Goal: Task Accomplishment & Management: Manage account settings

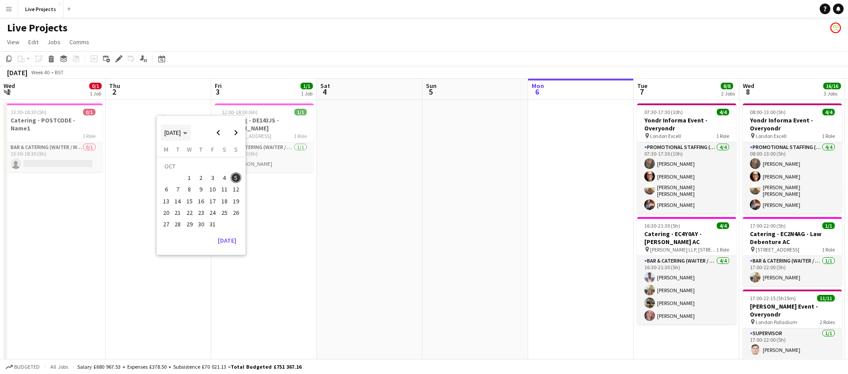
scroll to position [0, 338]
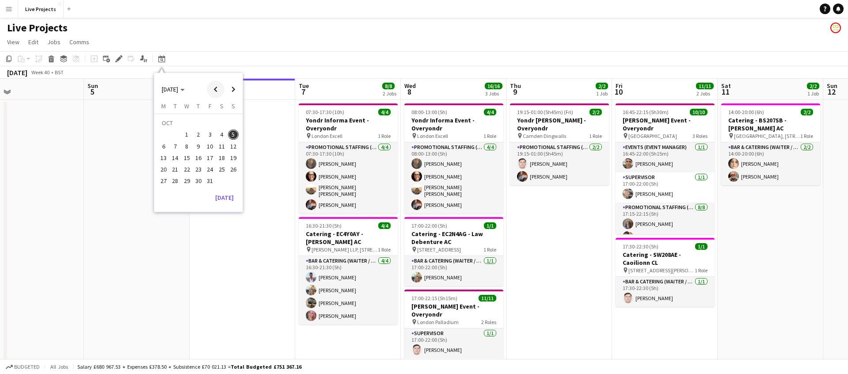
click at [216, 89] on span "Previous month" at bounding box center [216, 89] width 18 height 18
click at [221, 157] on span "20" at bounding box center [221, 157] width 11 height 11
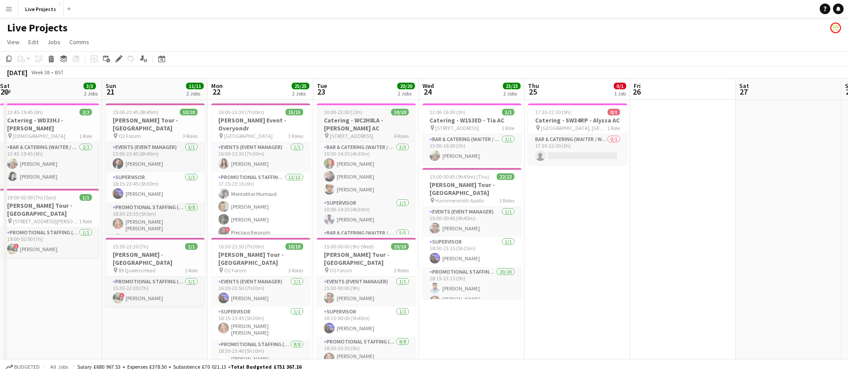
scroll to position [0, 429]
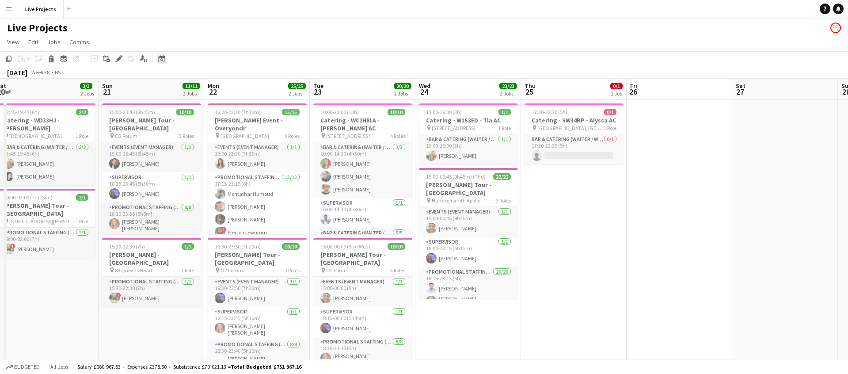
click at [164, 56] on icon "Date picker" at bounding box center [161, 58] width 7 height 7
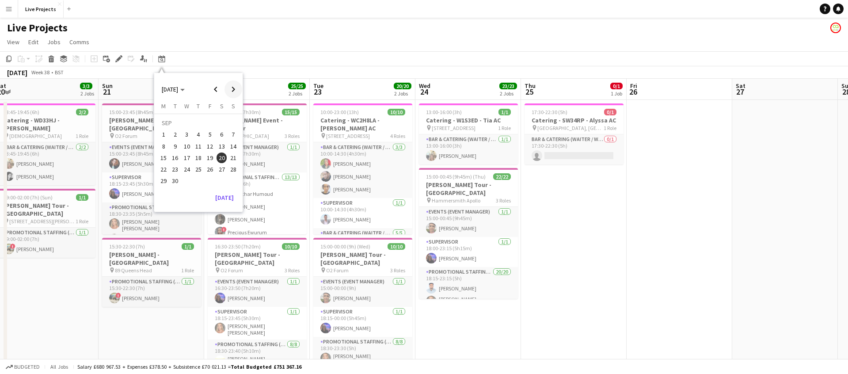
click at [232, 90] on span "Next month" at bounding box center [233, 89] width 18 height 18
click at [196, 168] on span "23" at bounding box center [198, 169] width 11 height 11
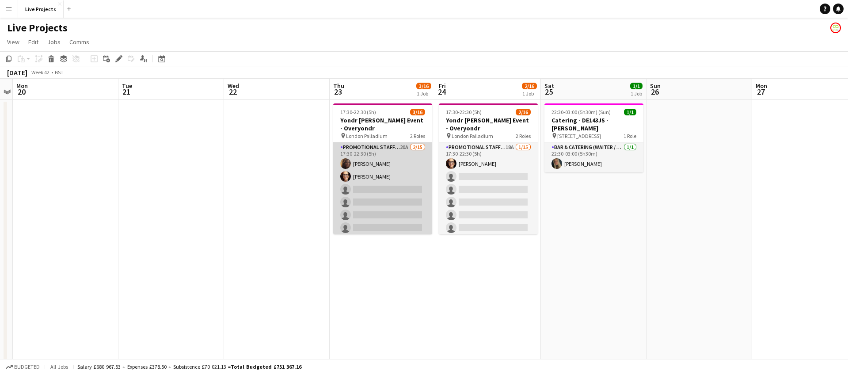
click at [381, 213] on app-card-role "Promotional Staffing (Exhibition Host) 20A 2/15 17:30-22:30 (5h) Davina Linausk…" at bounding box center [382, 246] width 99 height 209
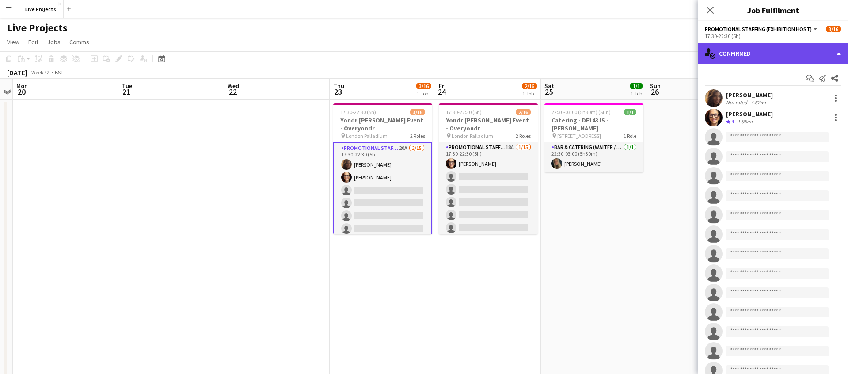
drag, startPoint x: 800, startPoint y: 53, endPoint x: 805, endPoint y: 59, distance: 8.5
click at [800, 53] on div "single-neutral-actions-check-2 Confirmed" at bounding box center [773, 53] width 150 height 21
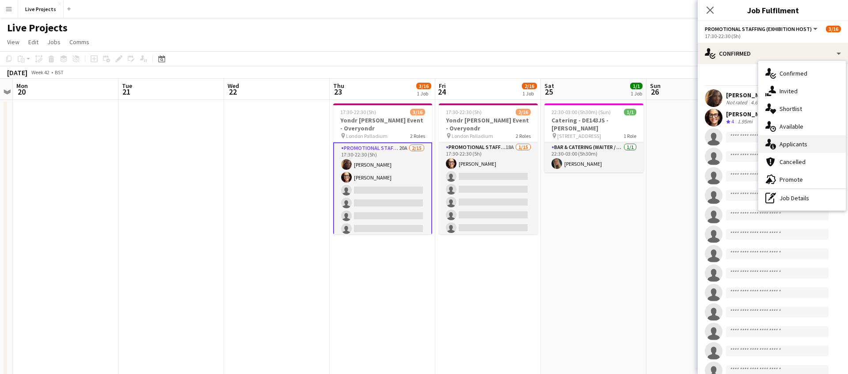
click at [801, 139] on div "single-neutral-actions-information Applicants" at bounding box center [801, 144] width 87 height 18
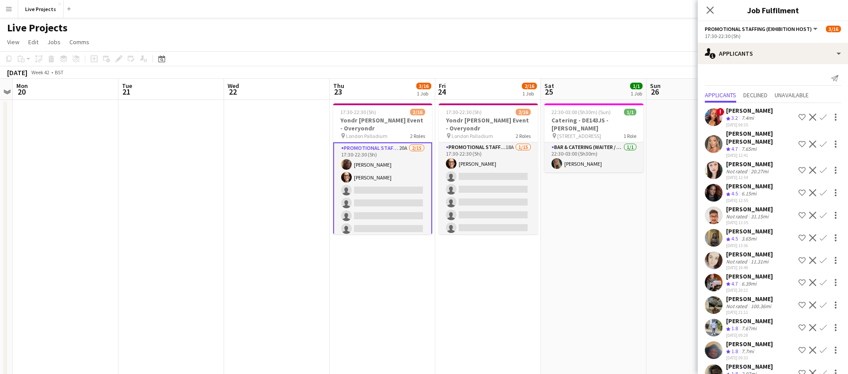
click at [824, 140] on app-icon "Confirm" at bounding box center [823, 143] width 7 height 7
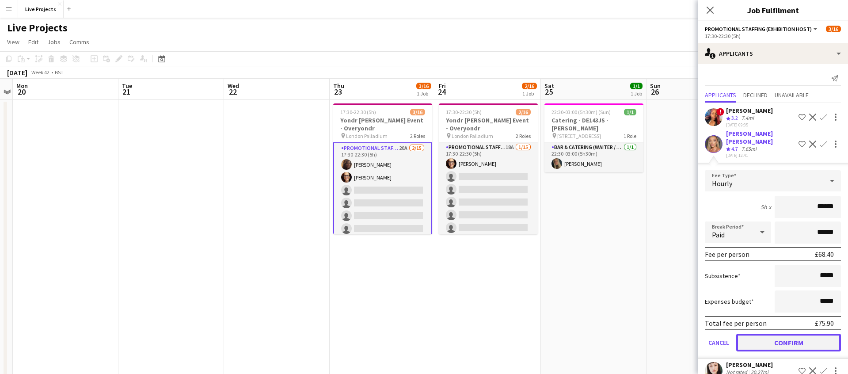
click at [792, 337] on button "Confirm" at bounding box center [788, 343] width 105 height 18
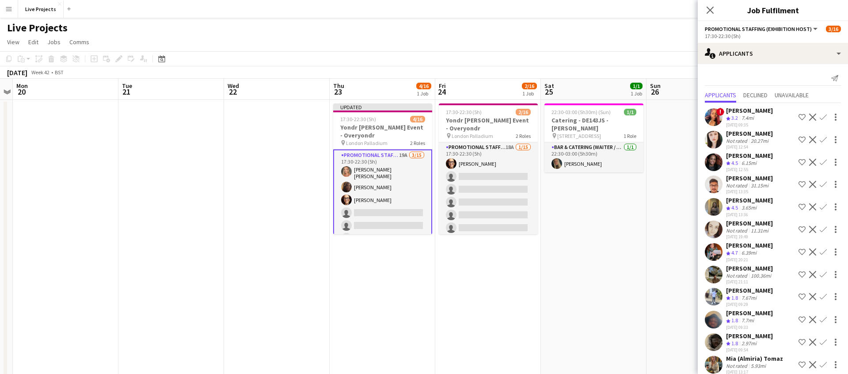
click at [745, 133] on div "Cathleen Voysey" at bounding box center [749, 133] width 47 height 8
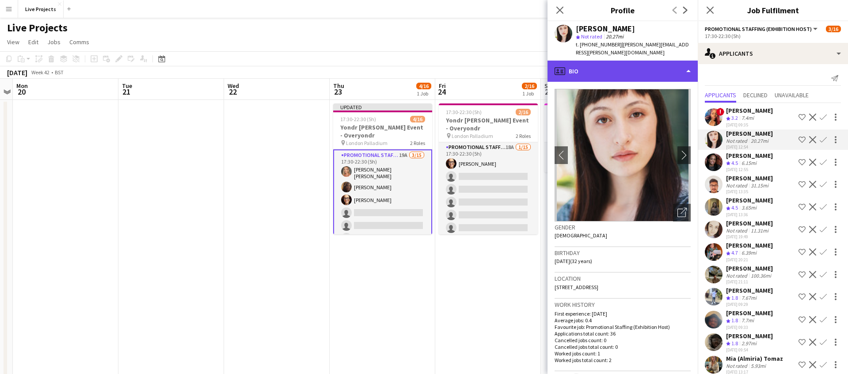
click at [630, 65] on div "profile Bio" at bounding box center [622, 71] width 150 height 21
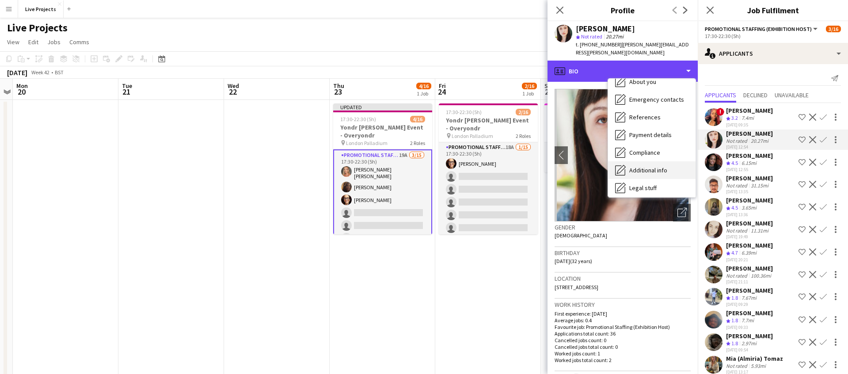
scroll to position [101, 0]
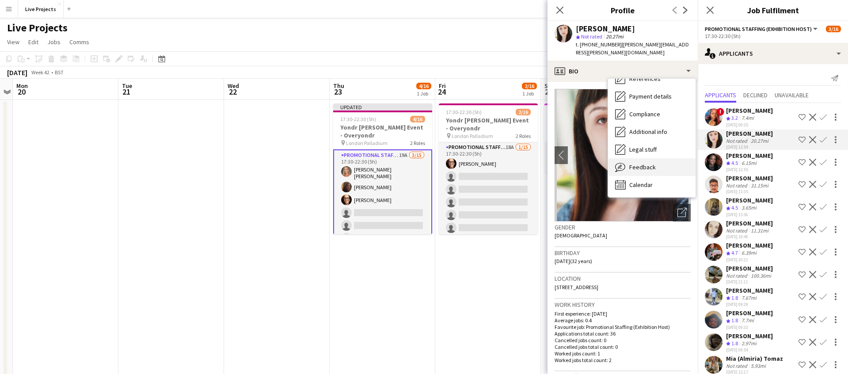
click at [651, 163] on span "Feedback" at bounding box center [642, 167] width 27 height 8
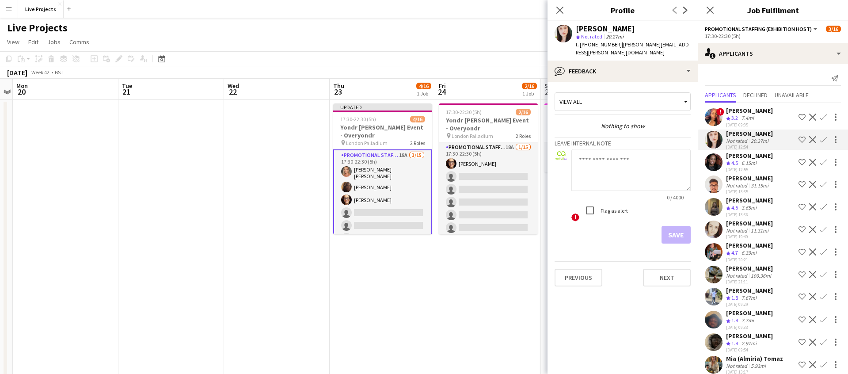
drag, startPoint x: 559, startPoint y: 10, endPoint x: 573, endPoint y: 24, distance: 20.0
click at [560, 11] on icon "Close pop-in" at bounding box center [559, 10] width 7 height 7
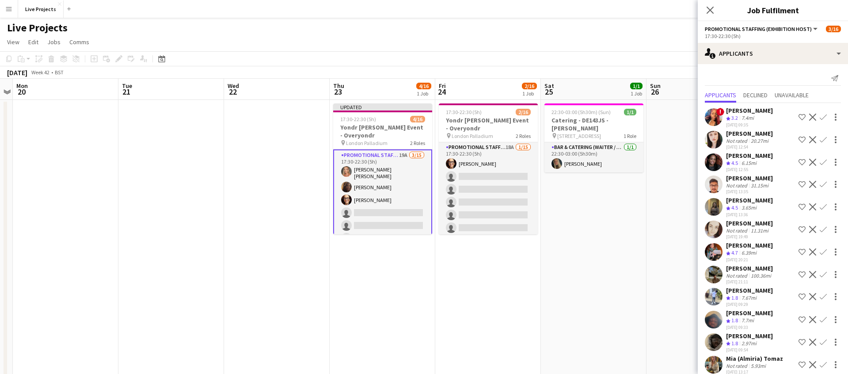
click at [824, 137] on app-icon "Confirm" at bounding box center [823, 139] width 7 height 7
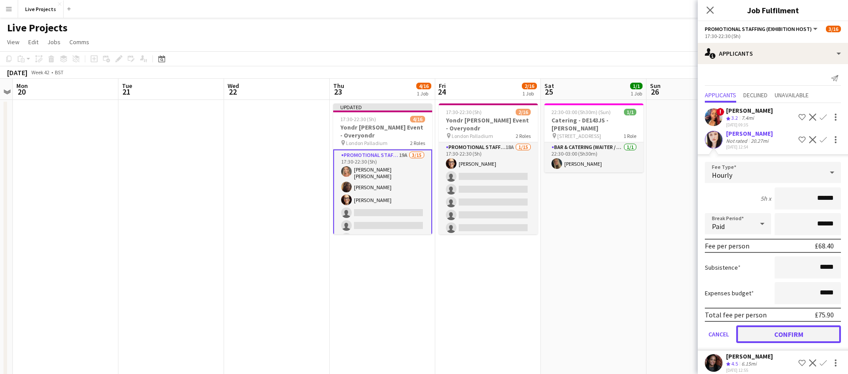
click at [801, 335] on button "Confirm" at bounding box center [788, 334] width 105 height 18
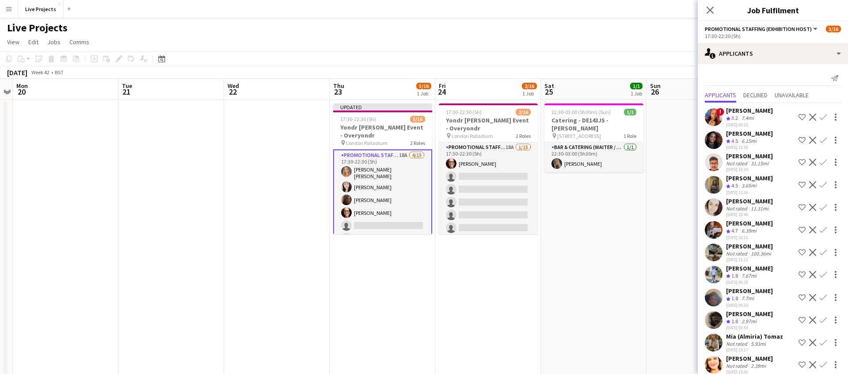
click at [824, 141] on app-icon "Confirm" at bounding box center [823, 140] width 7 height 7
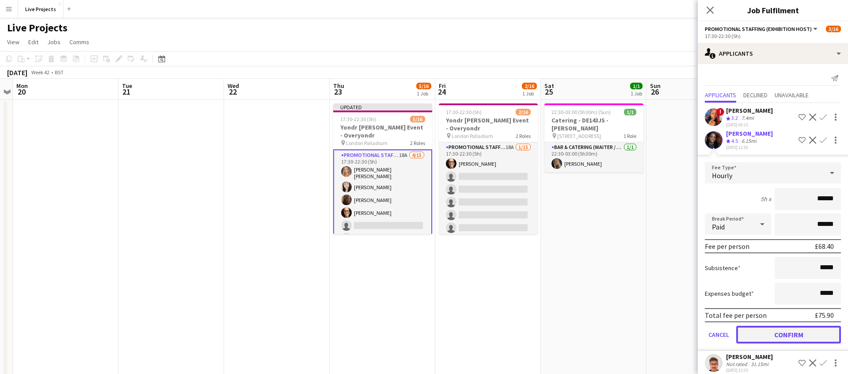
click at [780, 343] on button "Confirm" at bounding box center [788, 335] width 105 height 18
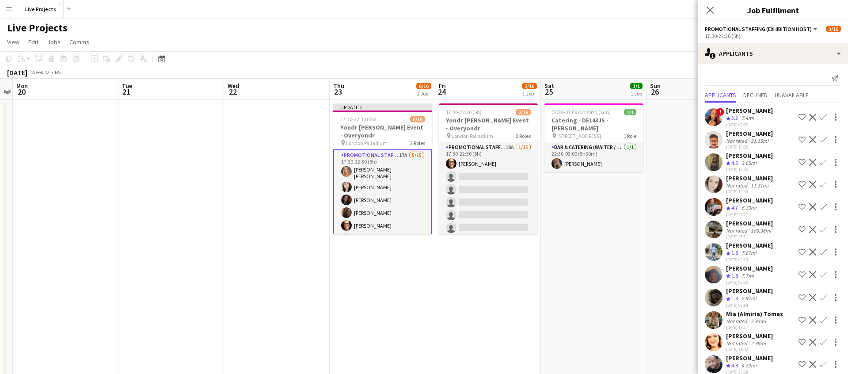
click at [825, 160] on app-icon "Confirm" at bounding box center [823, 162] width 7 height 7
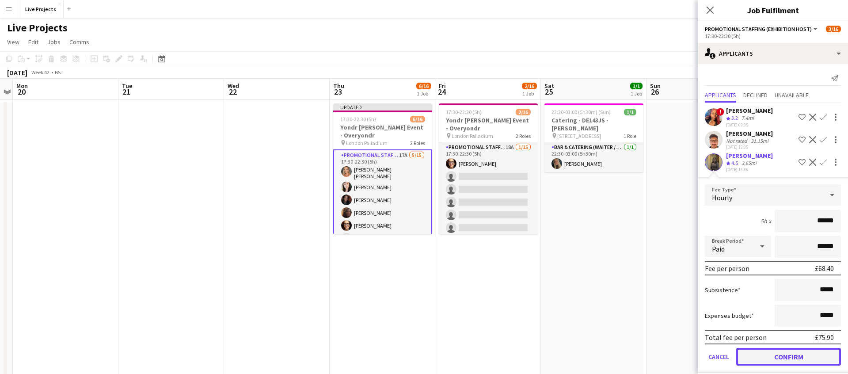
click at [783, 357] on button "Confirm" at bounding box center [788, 357] width 105 height 18
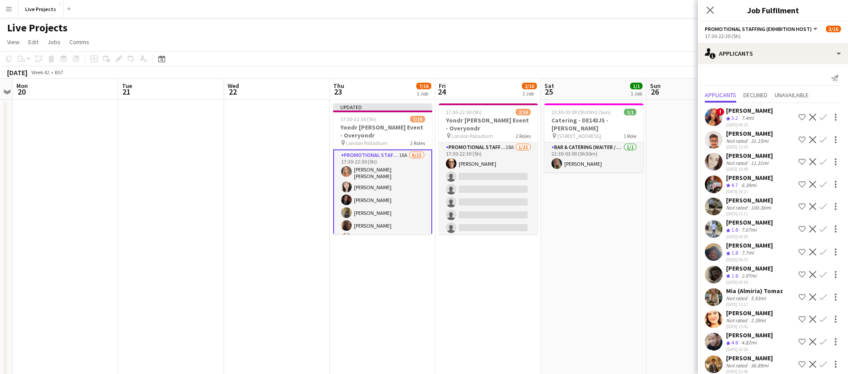
click at [752, 156] on div "Sarah Bittles" at bounding box center [749, 156] width 47 height 8
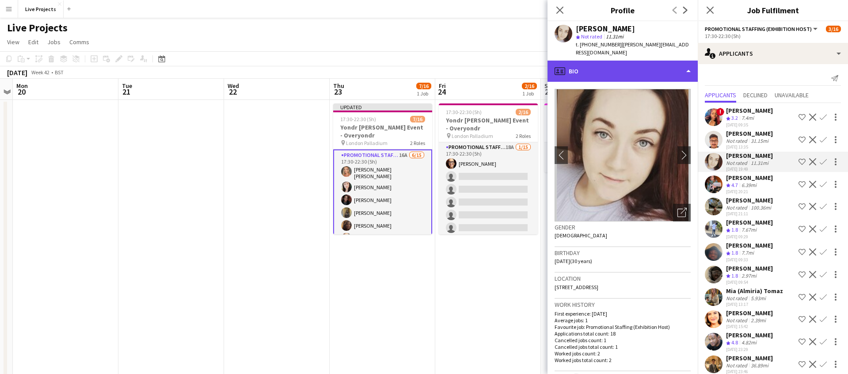
click at [608, 66] on div "profile Bio" at bounding box center [622, 71] width 150 height 21
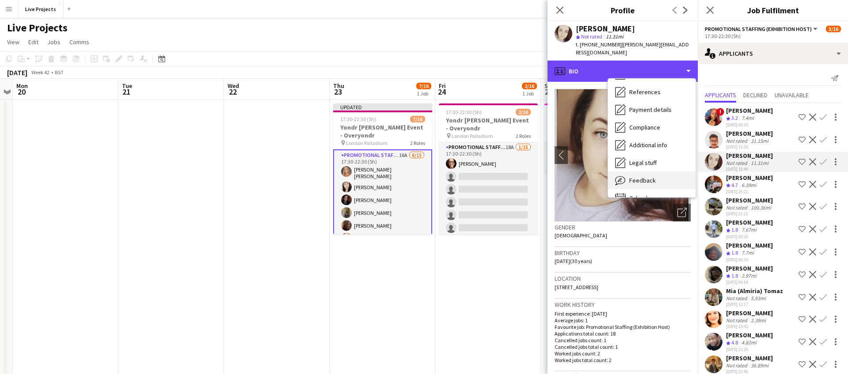
scroll to position [88, 0]
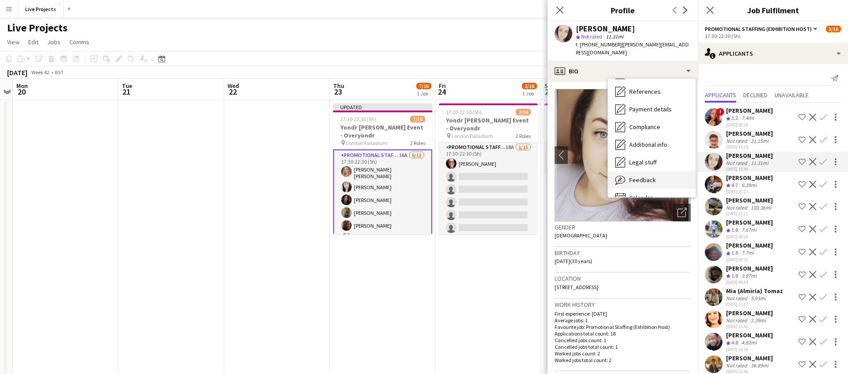
click at [637, 176] on span "Feedback" at bounding box center [642, 180] width 27 height 8
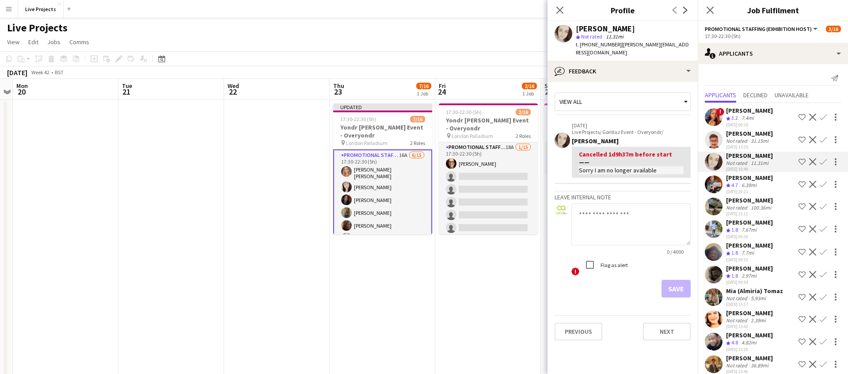
drag, startPoint x: 562, startPoint y: 9, endPoint x: 567, endPoint y: 19, distance: 10.5
click at [562, 10] on icon "Close pop-in" at bounding box center [559, 10] width 7 height 7
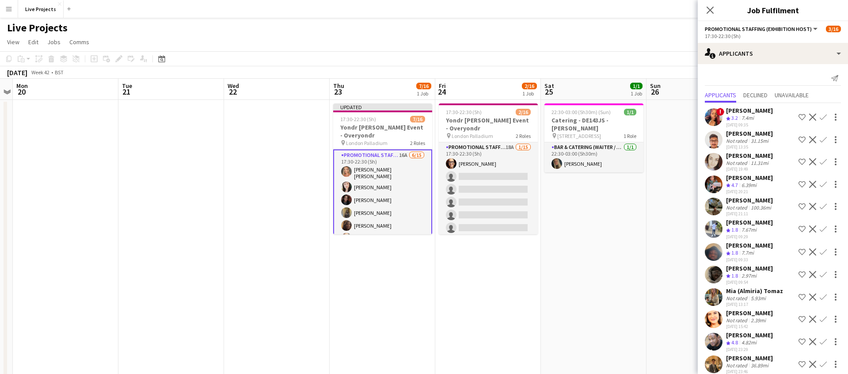
click at [823, 182] on app-icon "Confirm" at bounding box center [823, 184] width 7 height 7
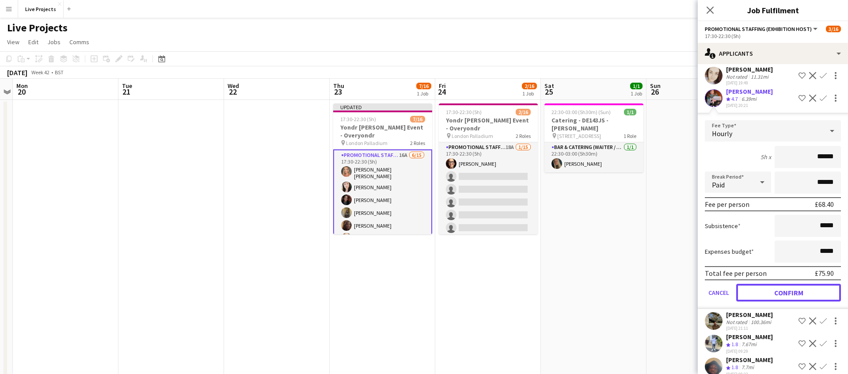
click at [755, 295] on button "Confirm" at bounding box center [788, 293] width 105 height 18
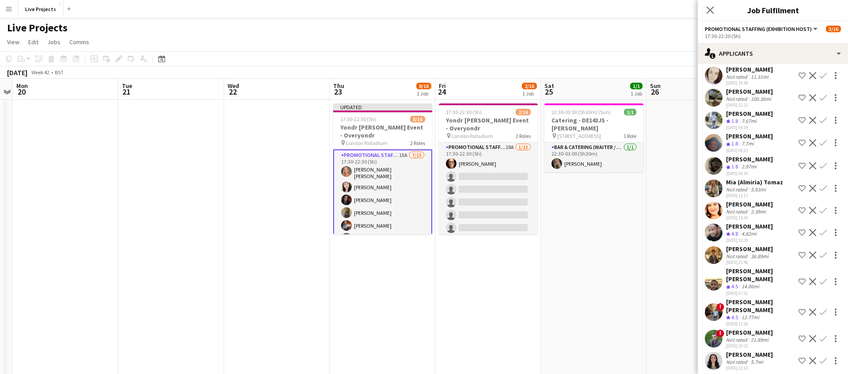
scroll to position [76, 0]
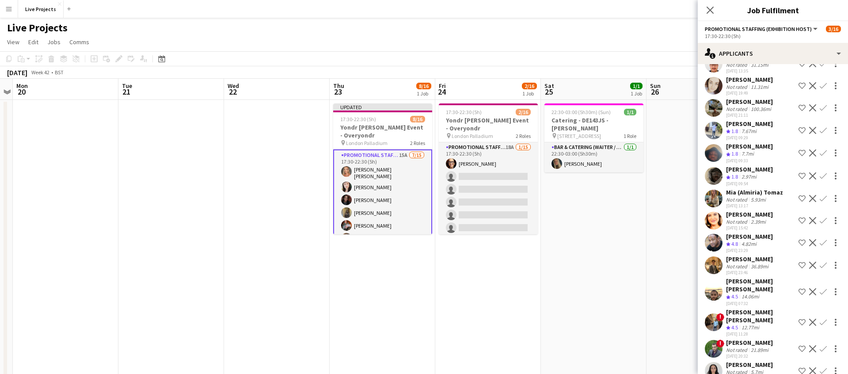
click at [824, 197] on app-icon "Confirm" at bounding box center [823, 198] width 7 height 7
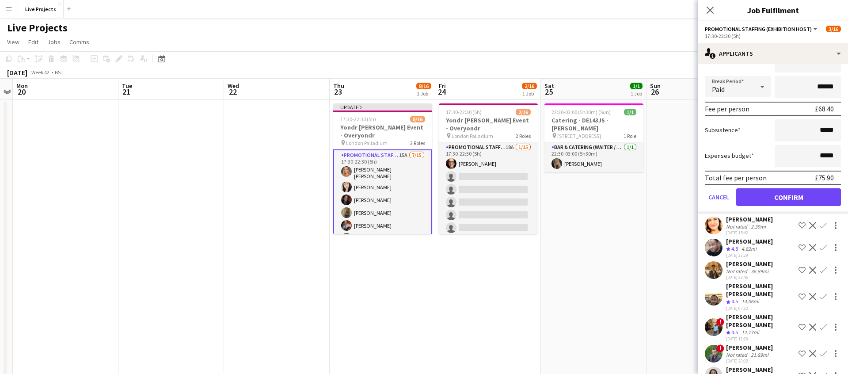
scroll to position [277, 0]
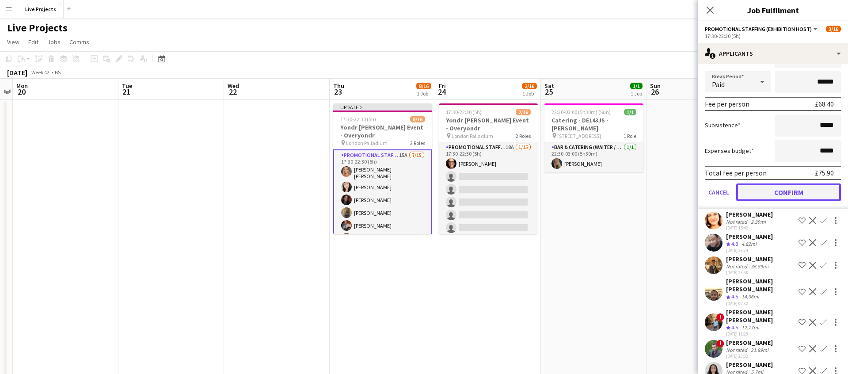
click at [775, 189] on button "Confirm" at bounding box center [788, 192] width 105 height 18
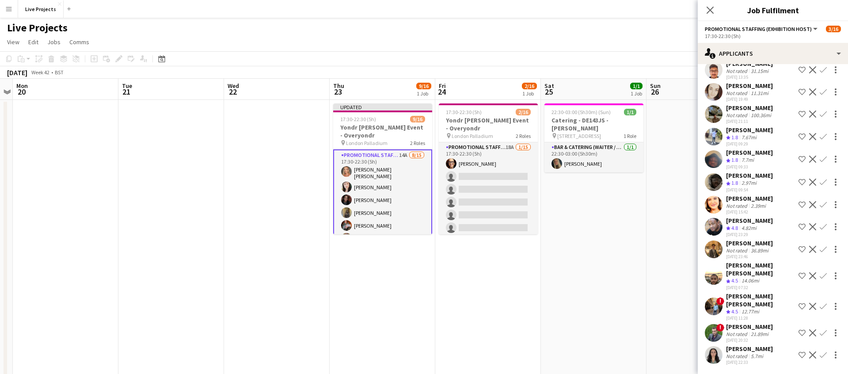
scroll to position [54, 0]
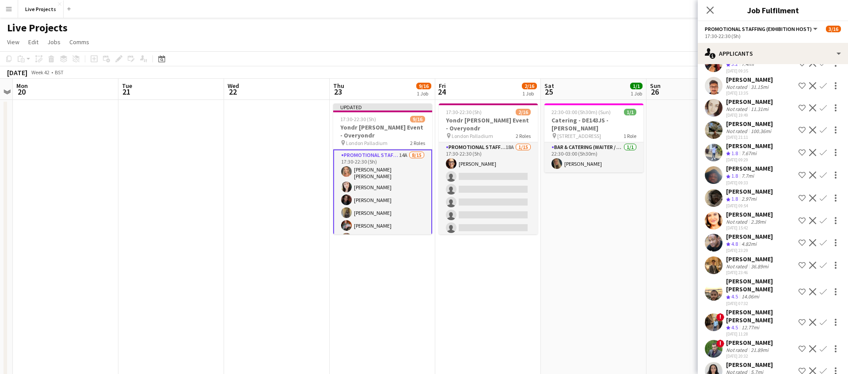
click at [824, 240] on app-icon "Confirm" at bounding box center [823, 242] width 7 height 7
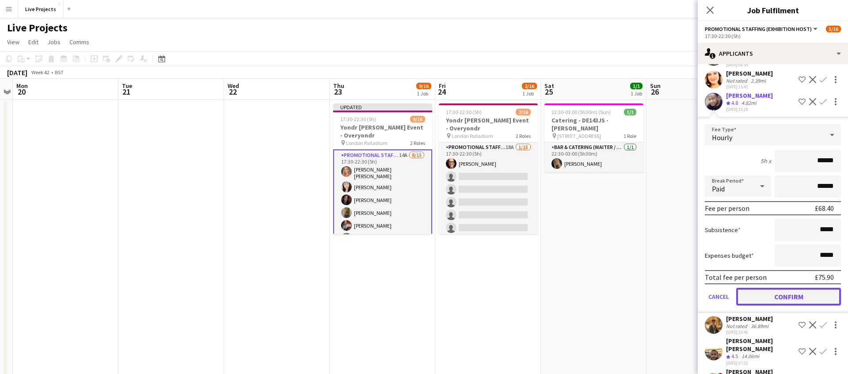
click at [753, 300] on button "Confirm" at bounding box center [788, 297] width 105 height 18
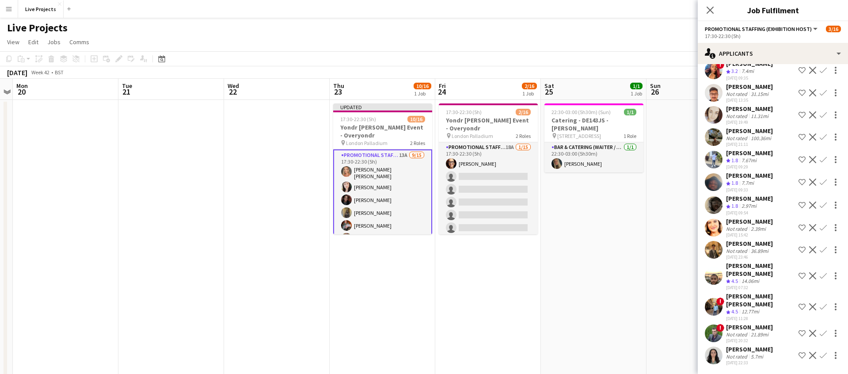
scroll to position [31, 0]
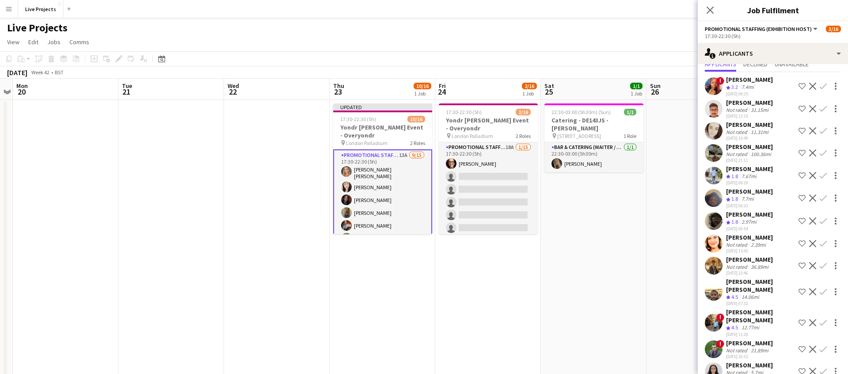
click at [823, 264] on app-icon "Confirm" at bounding box center [823, 265] width 7 height 7
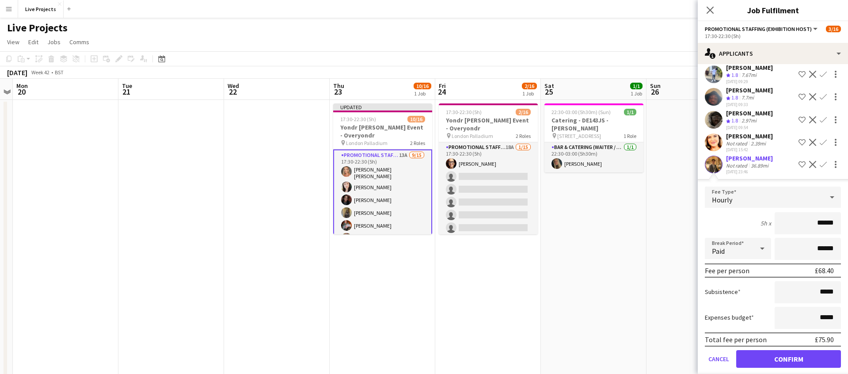
scroll to position [135, 0]
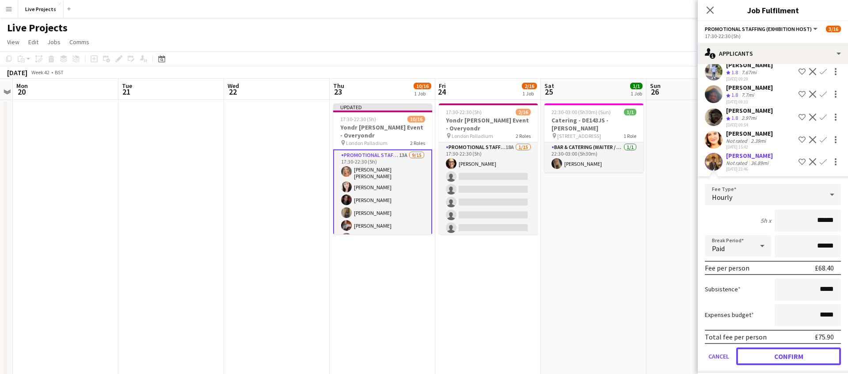
drag, startPoint x: 759, startPoint y: 349, endPoint x: 760, endPoint y: 344, distance: 5.4
click at [759, 349] on button "Confirm" at bounding box center [788, 356] width 105 height 18
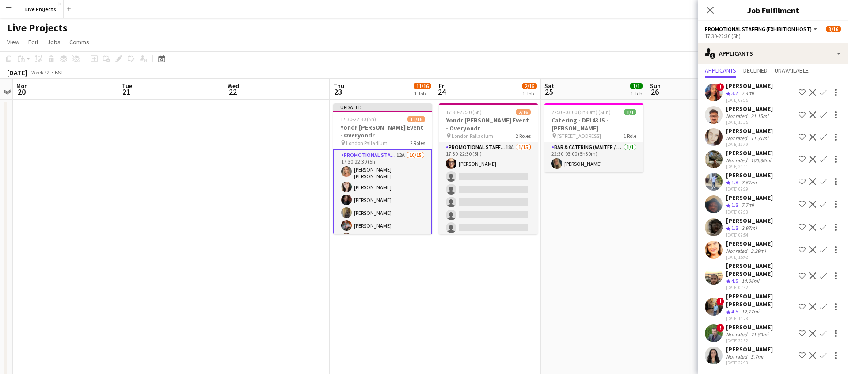
scroll to position [9, 0]
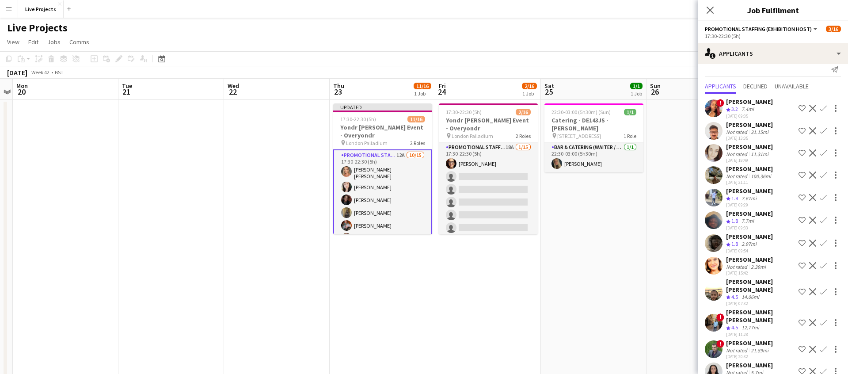
click at [823, 288] on app-icon "Confirm" at bounding box center [823, 291] width 7 height 7
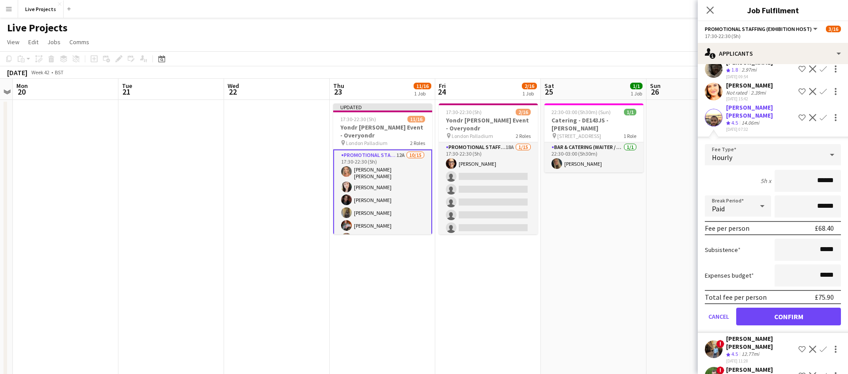
scroll to position [186, 0]
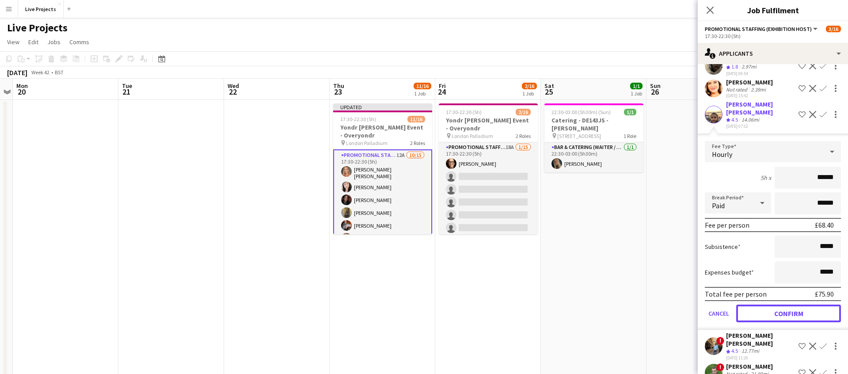
click at [754, 309] on button "Confirm" at bounding box center [788, 313] width 105 height 18
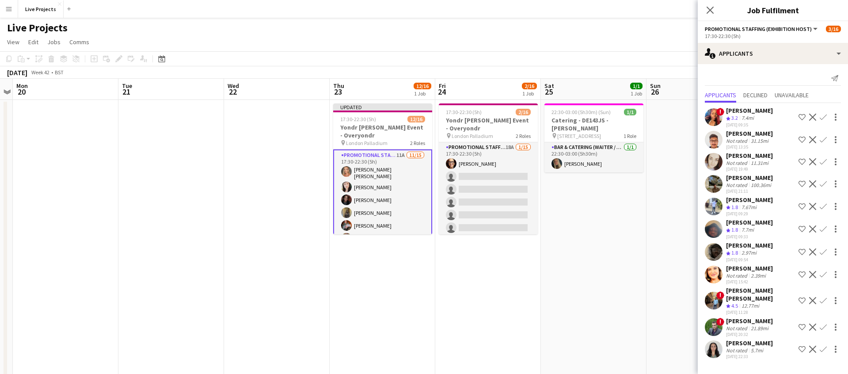
scroll to position [0, 0]
click at [822, 297] on app-icon "Confirm" at bounding box center [823, 300] width 7 height 7
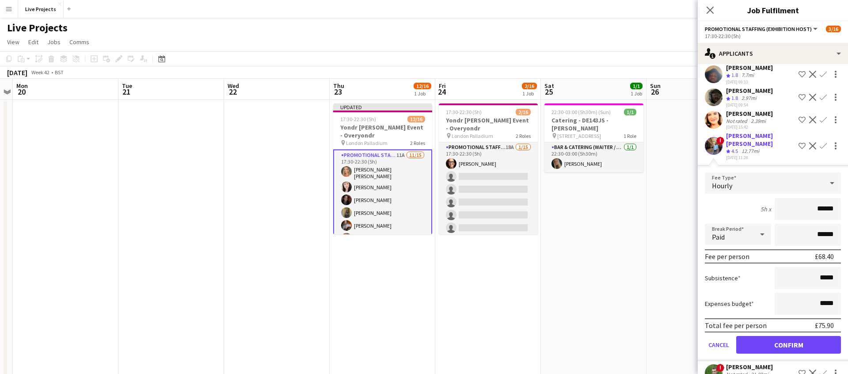
scroll to position [160, 0]
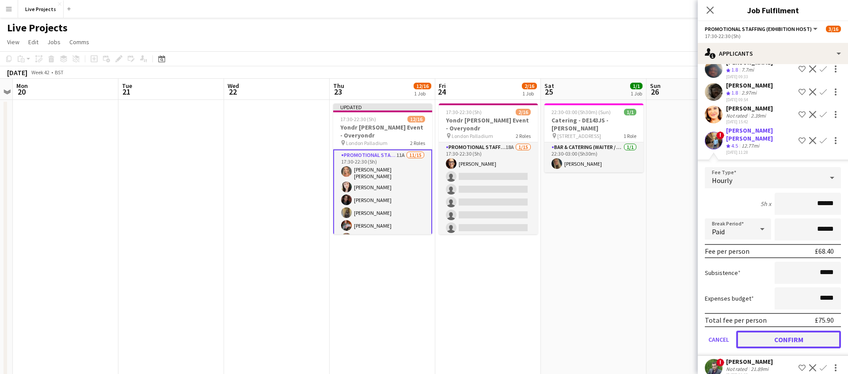
click at [748, 330] on button "Confirm" at bounding box center [788, 339] width 105 height 18
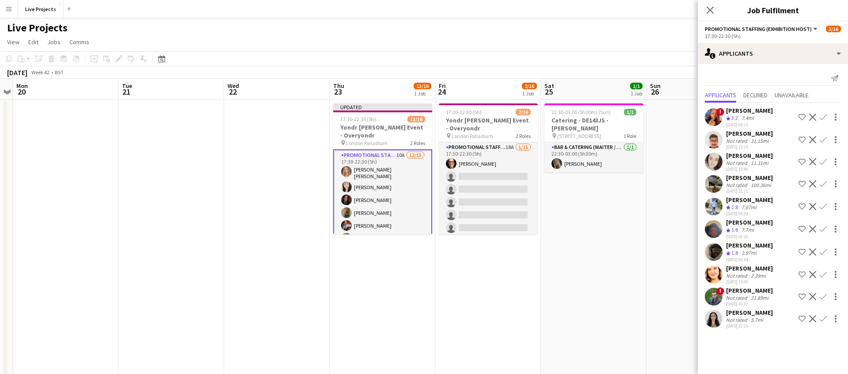
scroll to position [0, 0]
click at [755, 269] on div "Maria Bicalho" at bounding box center [749, 268] width 47 height 8
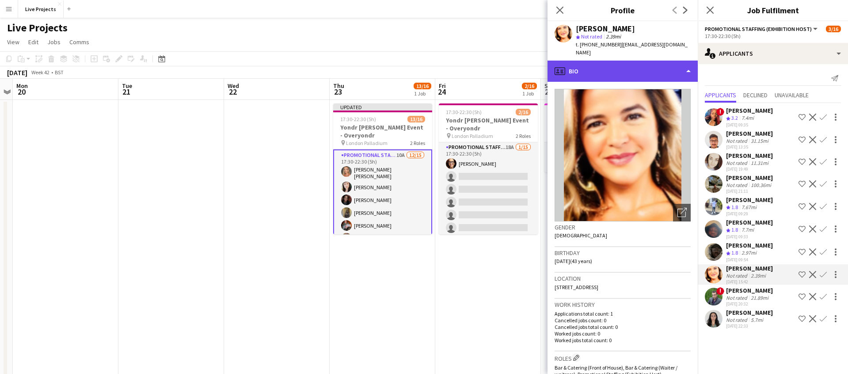
click at [627, 68] on div "profile Bio" at bounding box center [622, 71] width 150 height 21
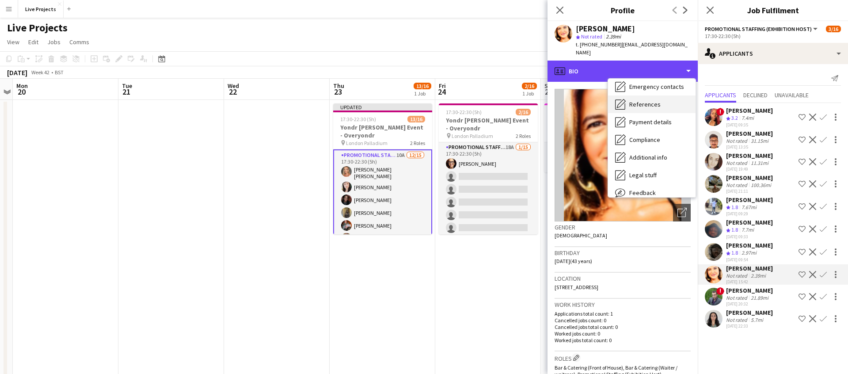
scroll to position [77, 0]
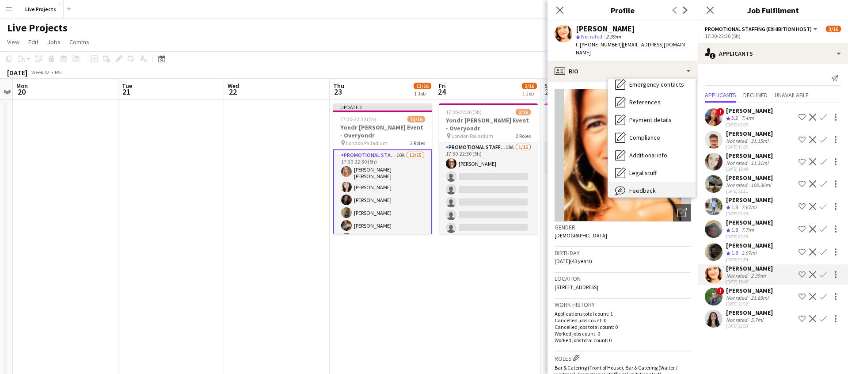
click at [645, 186] on span "Feedback" at bounding box center [642, 190] width 27 height 8
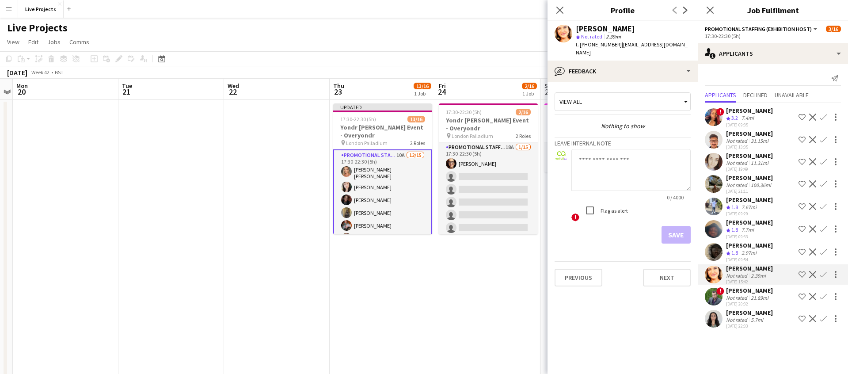
click at [824, 273] on app-icon "Confirm" at bounding box center [823, 274] width 7 height 7
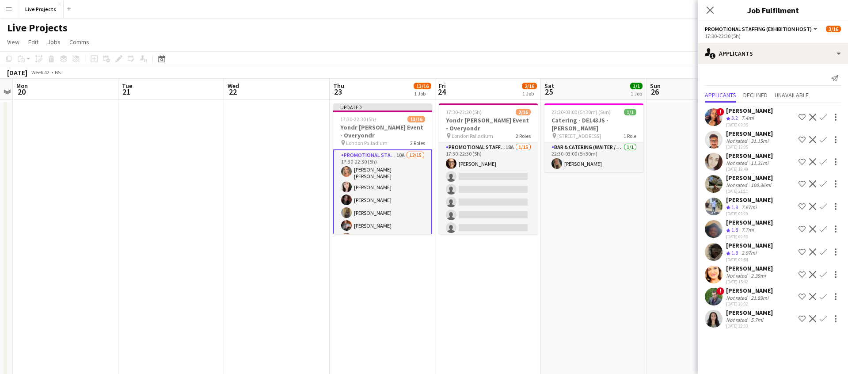
click at [823, 274] on app-icon "Confirm" at bounding box center [823, 274] width 7 height 7
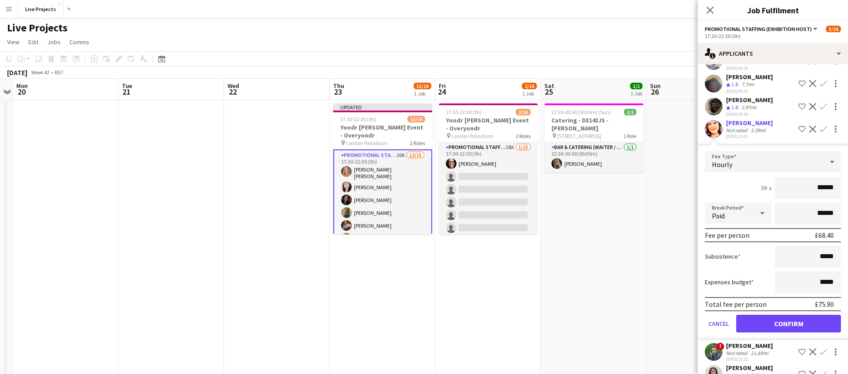
scroll to position [164, 0]
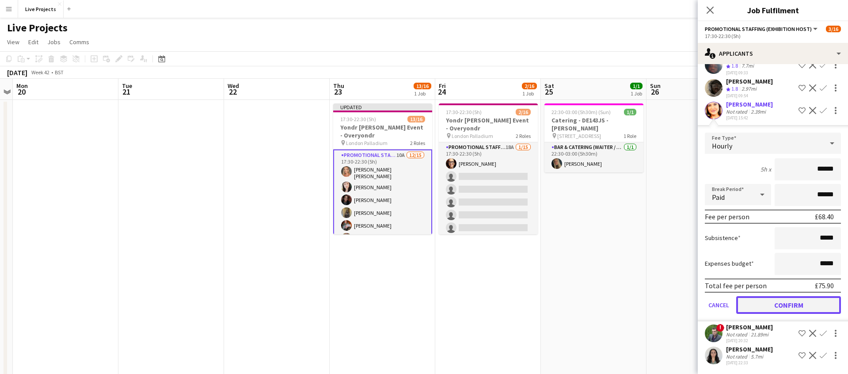
click at [755, 306] on button "Confirm" at bounding box center [788, 305] width 105 height 18
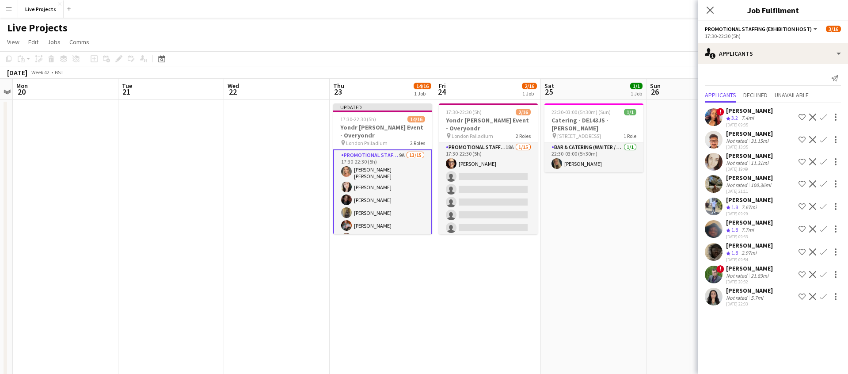
scroll to position [0, 0]
drag, startPoint x: 824, startPoint y: 160, endPoint x: 825, endPoint y: 171, distance: 10.2
click at [824, 160] on app-icon "Confirm" at bounding box center [823, 161] width 7 height 7
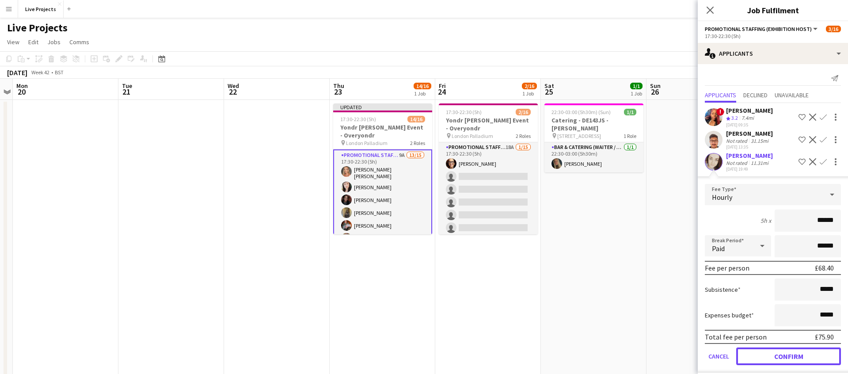
click at [796, 355] on button "Confirm" at bounding box center [788, 356] width 105 height 18
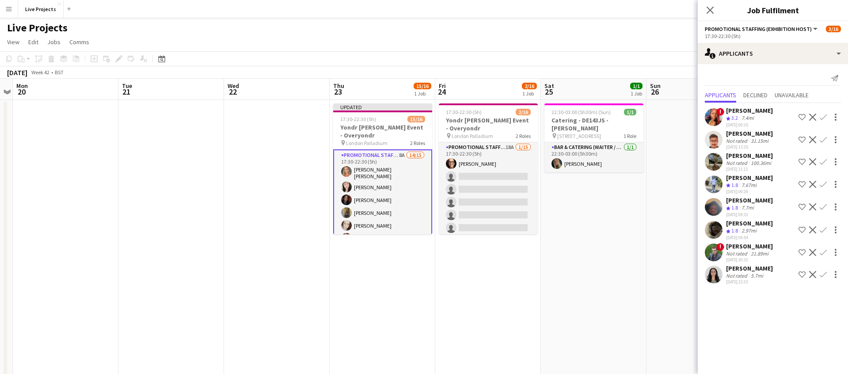
click at [757, 270] on div "Gabriela Colotto" at bounding box center [749, 268] width 47 height 8
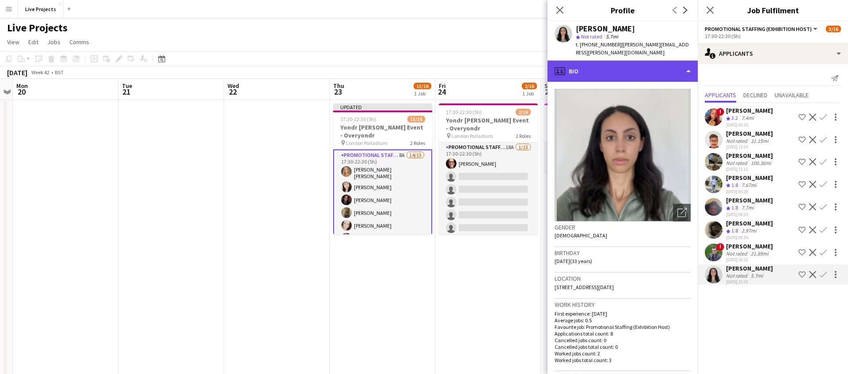
click at [634, 65] on div "profile Bio" at bounding box center [622, 71] width 150 height 21
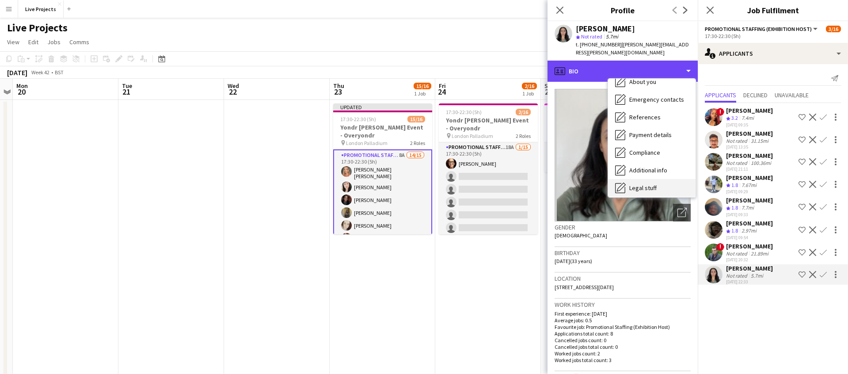
scroll to position [101, 0]
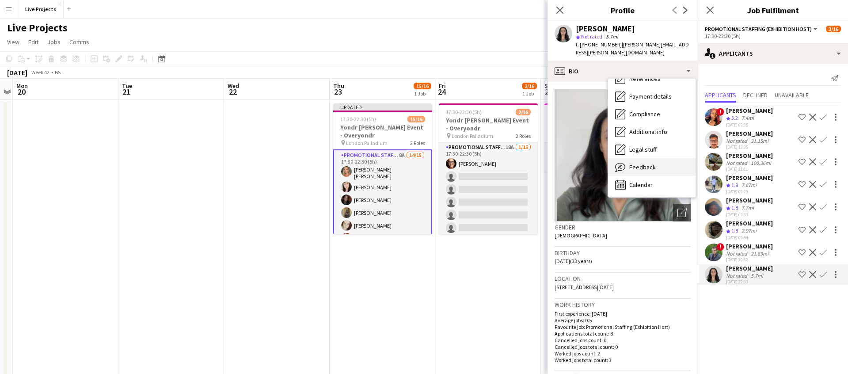
click at [646, 163] on span "Feedback" at bounding box center [642, 167] width 27 height 8
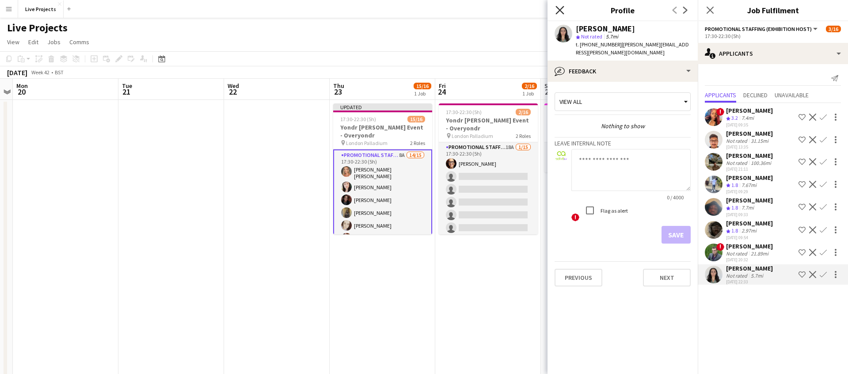
drag, startPoint x: 561, startPoint y: 8, endPoint x: 565, endPoint y: 16, distance: 9.3
click at [561, 8] on icon at bounding box center [559, 10] width 8 height 8
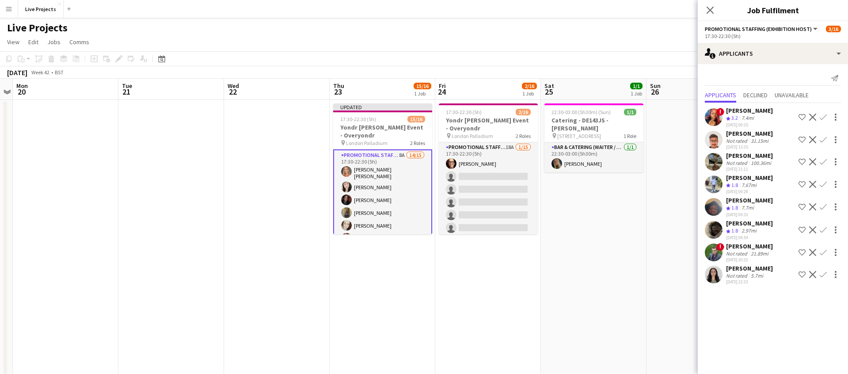
click at [824, 182] on app-icon "Confirm" at bounding box center [823, 184] width 7 height 7
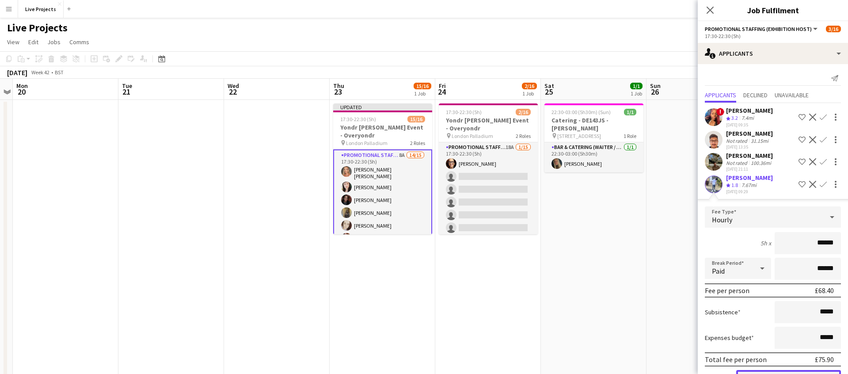
click at [779, 370] on button "Confirm" at bounding box center [788, 379] width 105 height 18
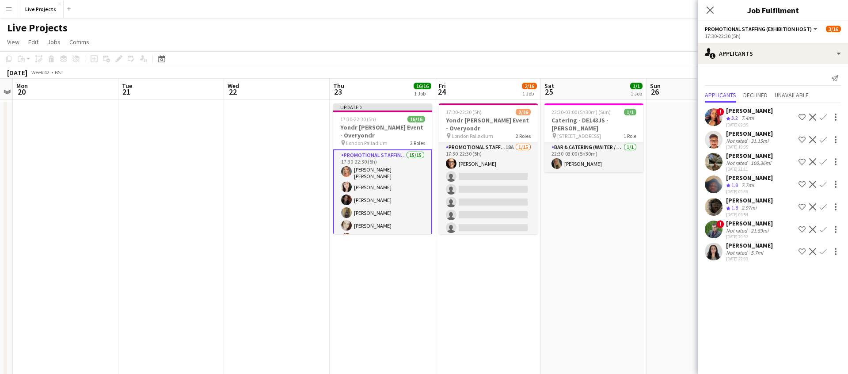
drag, startPoint x: 710, startPoint y: 10, endPoint x: 718, endPoint y: 18, distance: 11.3
click at [710, 10] on icon at bounding box center [709, 10] width 7 height 7
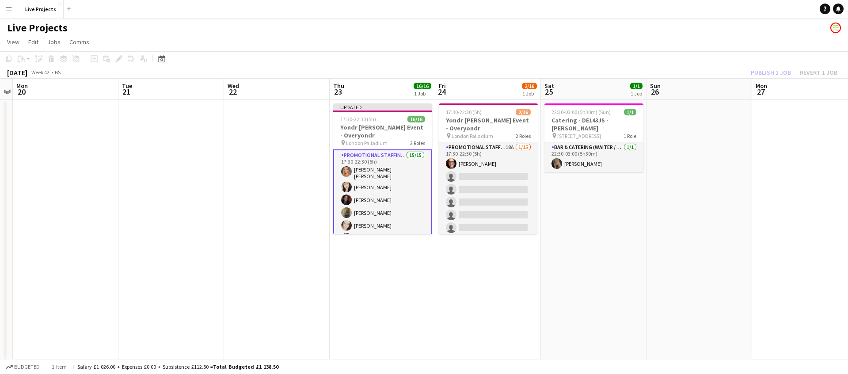
click at [768, 71] on div "Publish 1 job Revert 1 job" at bounding box center [794, 72] width 108 height 11
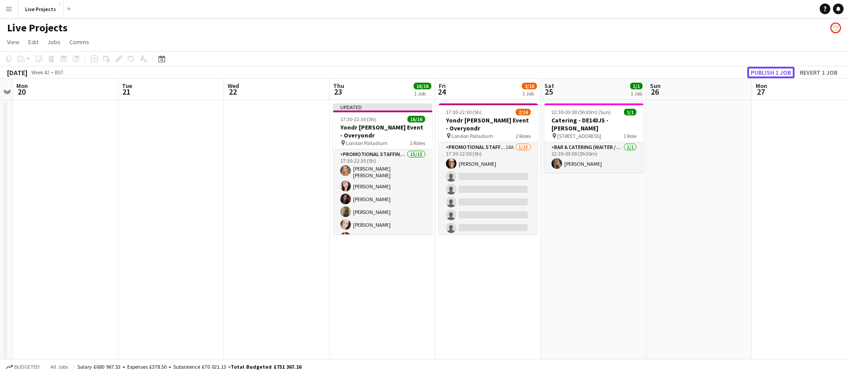
click at [768, 71] on button "Publish 1 job" at bounding box center [770, 72] width 47 height 11
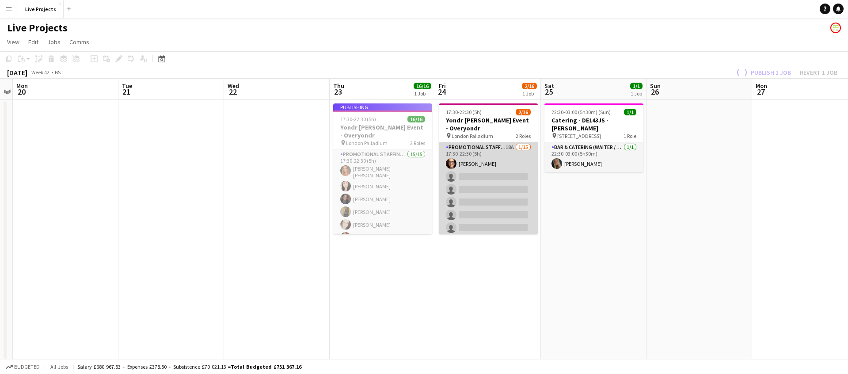
click at [513, 189] on app-card-role "Promotional Staffing (Exhibition Host) 18A 1/15 17:30-22:30 (5h) Veronica Felip…" at bounding box center [488, 246] width 99 height 209
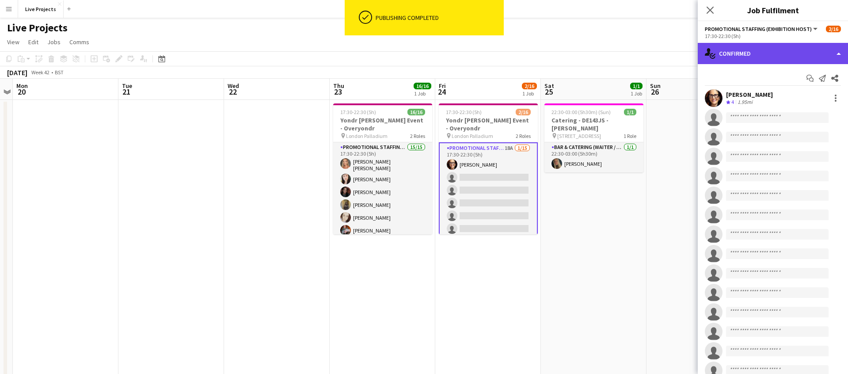
click at [800, 60] on div "single-neutral-actions-check-2 Confirmed" at bounding box center [773, 53] width 150 height 21
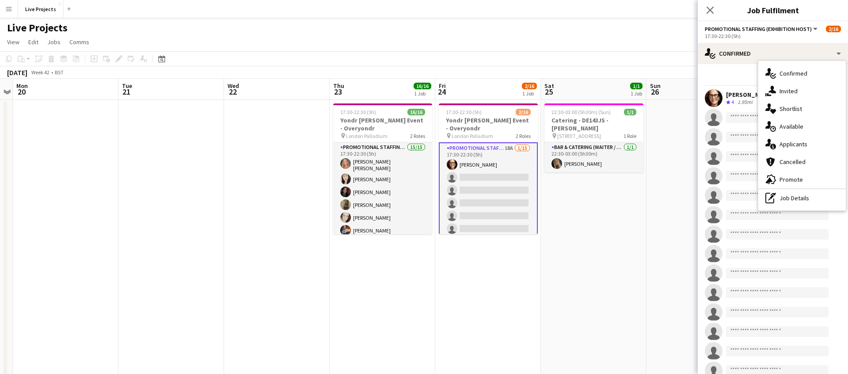
drag, startPoint x: 795, startPoint y: 147, endPoint x: 797, endPoint y: 157, distance: 10.7
click at [795, 147] on span "Applicants" at bounding box center [793, 144] width 28 height 8
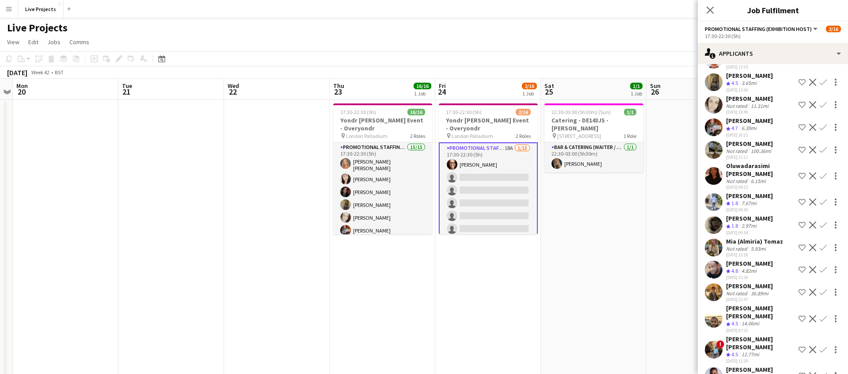
scroll to position [152, 0]
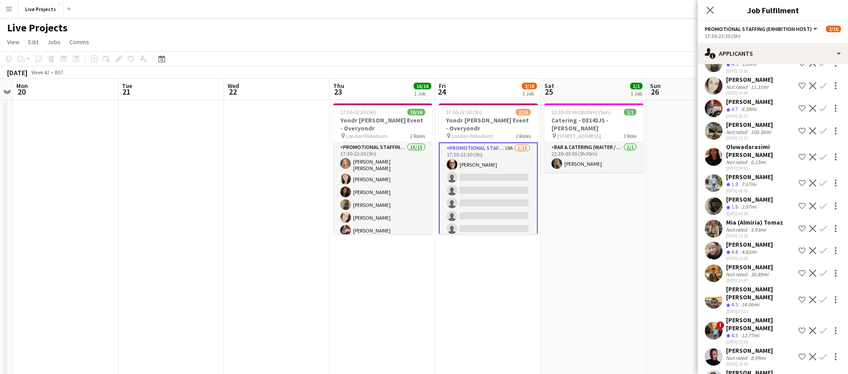
click at [824, 327] on app-icon "Confirm" at bounding box center [823, 330] width 7 height 7
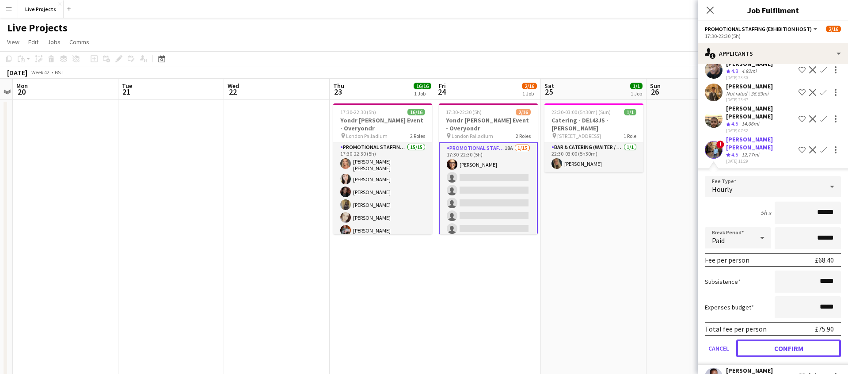
click at [754, 339] on button "Confirm" at bounding box center [788, 348] width 105 height 18
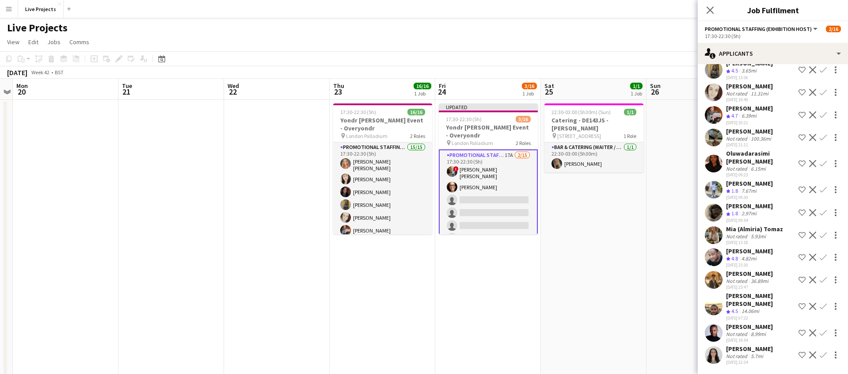
scroll to position [129, 0]
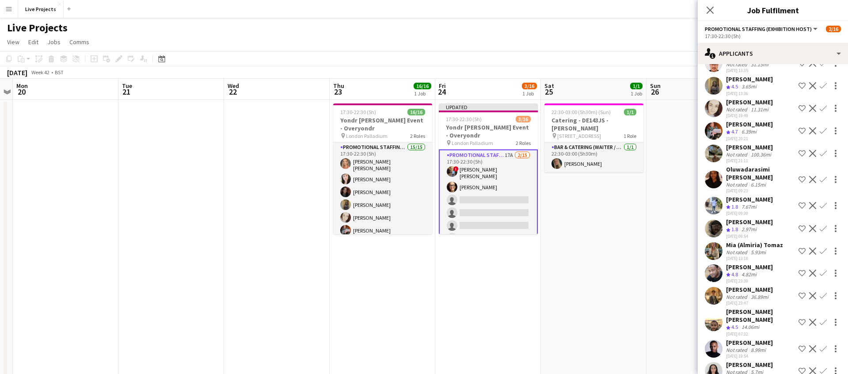
click at [825, 319] on app-icon "Confirm" at bounding box center [823, 322] width 7 height 7
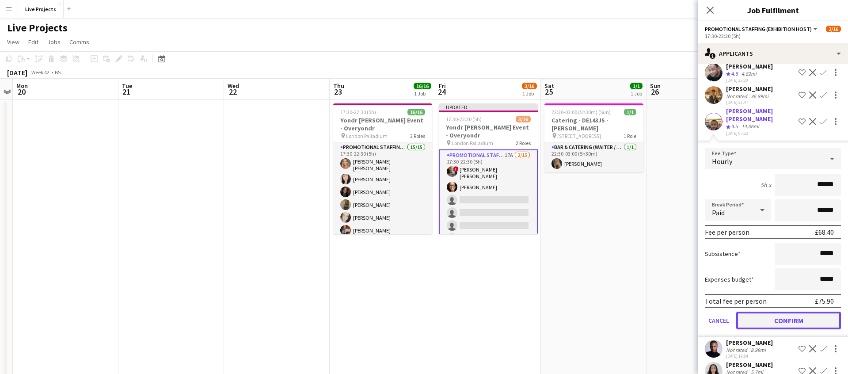
click at [754, 311] on button "Confirm" at bounding box center [788, 320] width 105 height 18
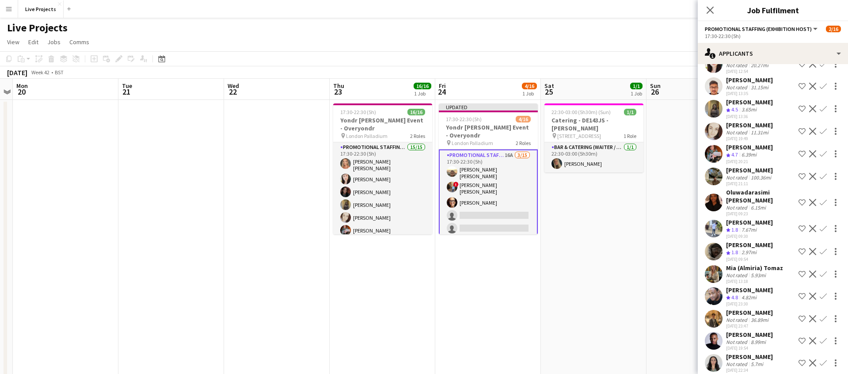
click at [824, 315] on app-icon "Confirm" at bounding box center [823, 318] width 7 height 7
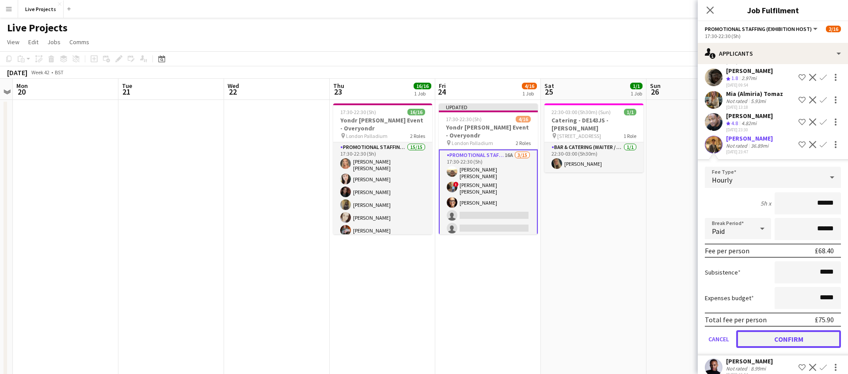
click at [759, 338] on button "Confirm" at bounding box center [788, 339] width 105 height 18
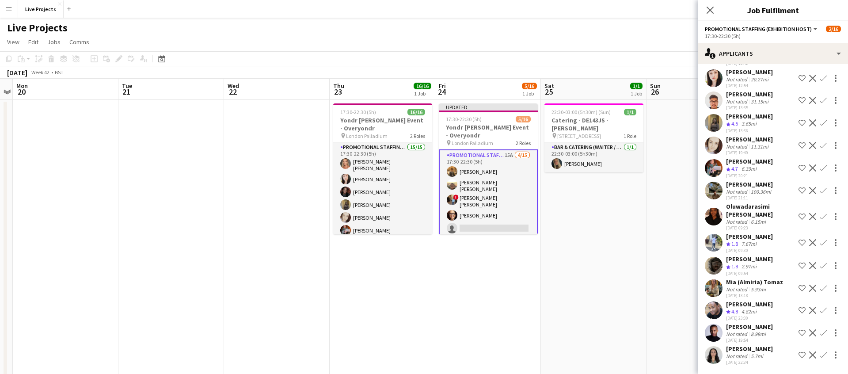
scroll to position [84, 0]
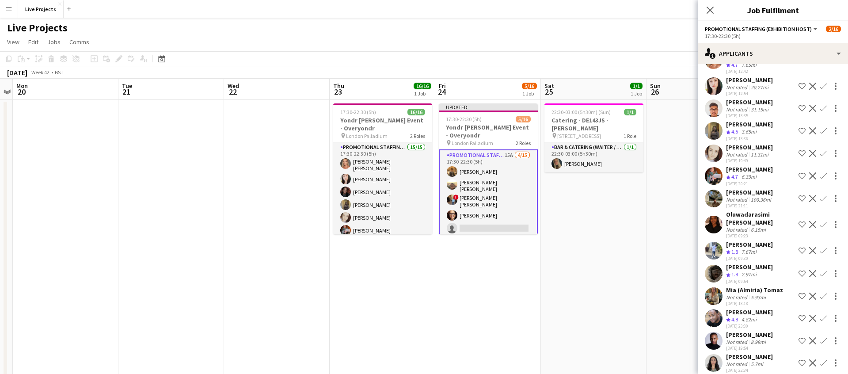
click at [822, 315] on app-icon "Confirm" at bounding box center [823, 318] width 7 height 7
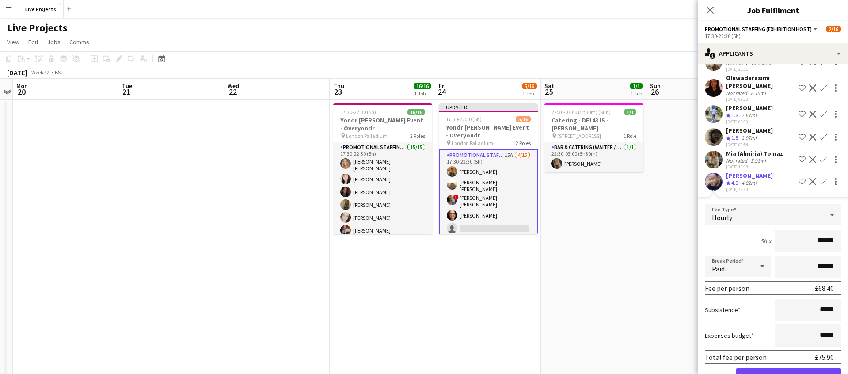
scroll to position [253, 0]
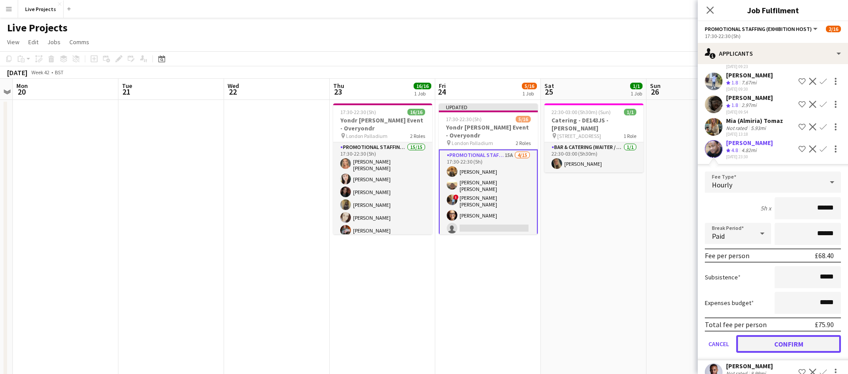
click at [752, 335] on button "Confirm" at bounding box center [788, 344] width 105 height 18
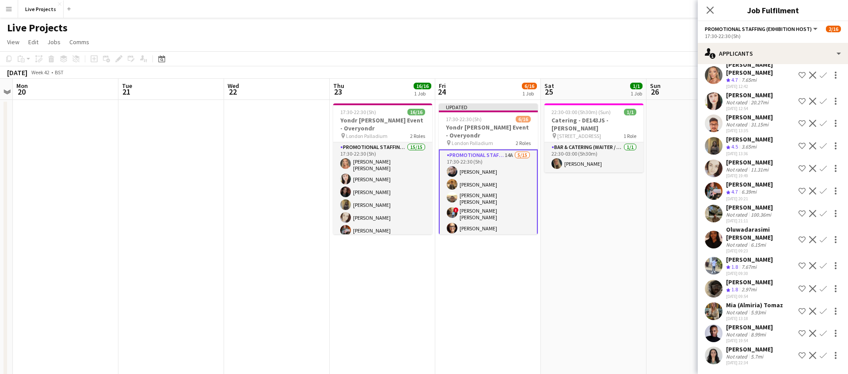
scroll to position [61, 0]
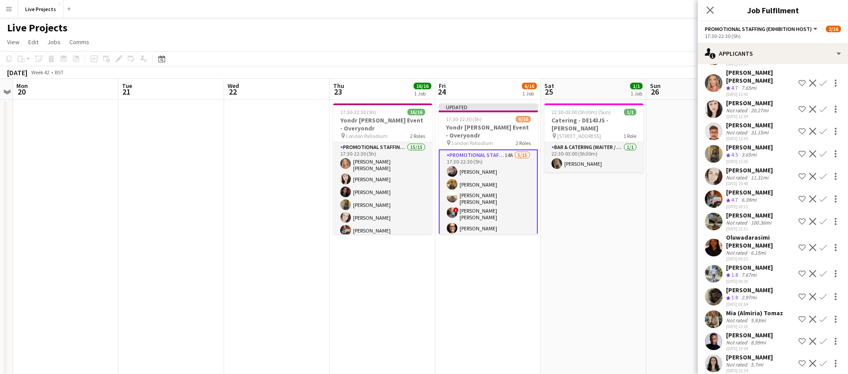
click at [824, 315] on app-icon "Confirm" at bounding box center [823, 318] width 7 height 7
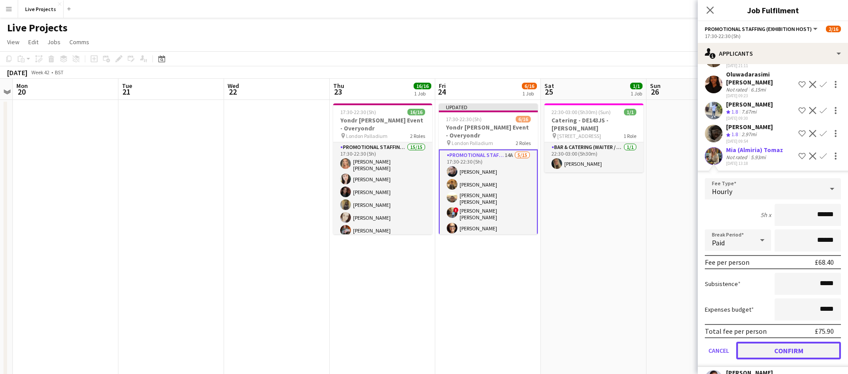
click at [749, 348] on button "Confirm" at bounding box center [788, 351] width 105 height 18
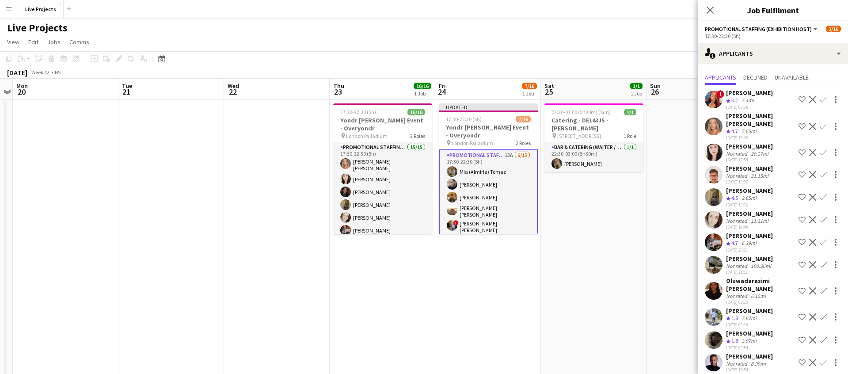
scroll to position [0, 0]
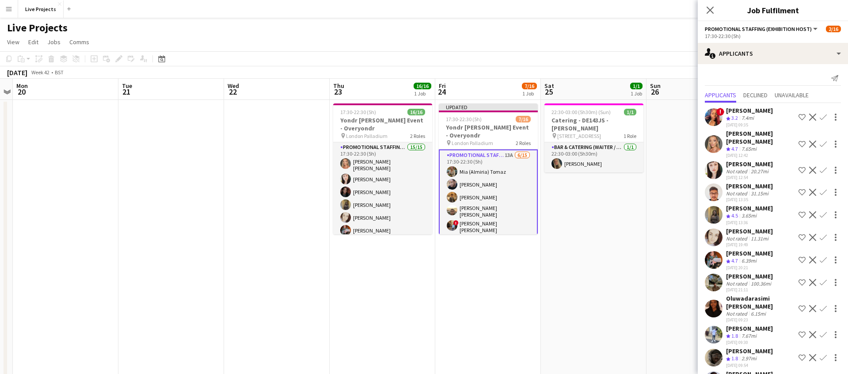
drag, startPoint x: 824, startPoint y: 139, endPoint x: 823, endPoint y: 153, distance: 14.6
click at [824, 140] on app-icon "Confirm" at bounding box center [823, 143] width 7 height 7
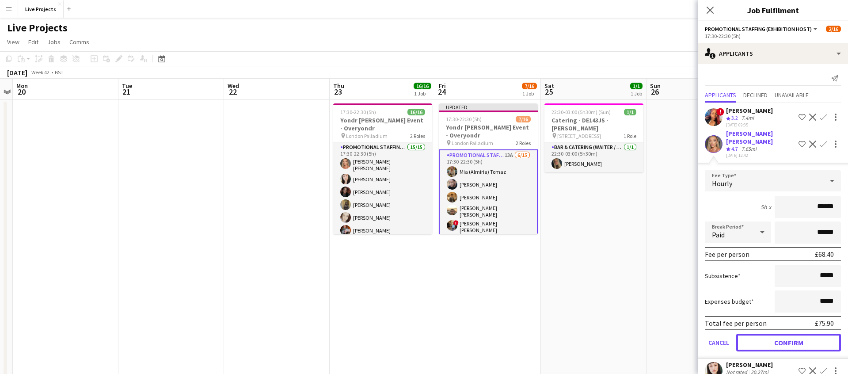
click at [775, 338] on button "Confirm" at bounding box center [788, 343] width 105 height 18
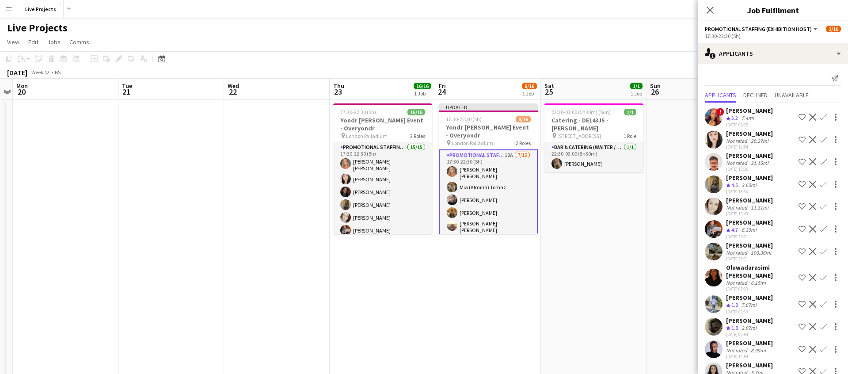
click at [825, 183] on app-icon "Confirm" at bounding box center [823, 184] width 7 height 7
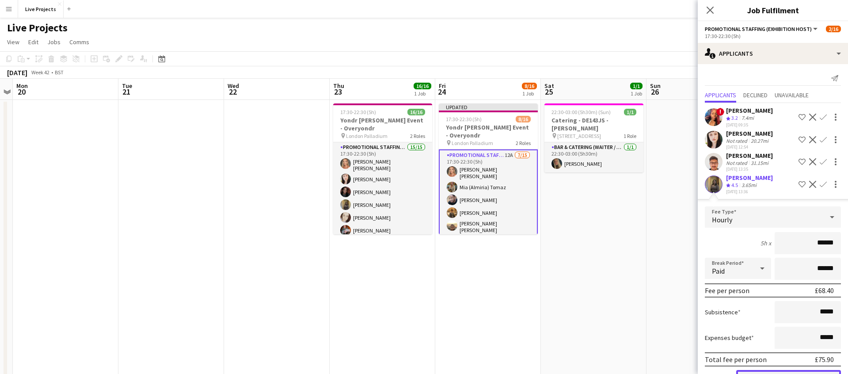
click at [783, 370] on button "Confirm" at bounding box center [788, 379] width 105 height 18
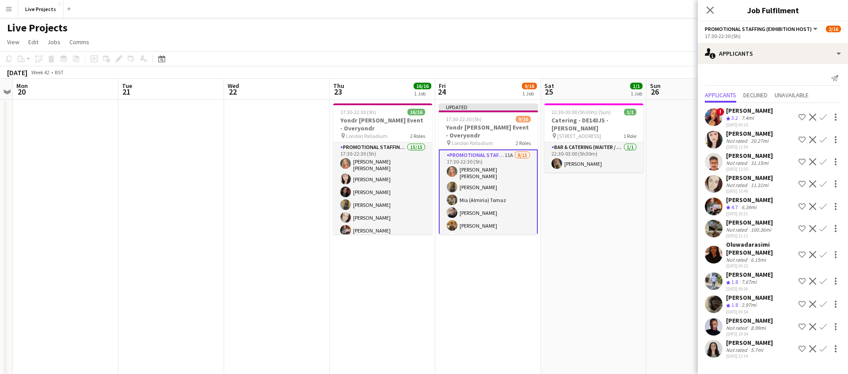
click at [823, 205] on app-icon "Confirm" at bounding box center [823, 206] width 7 height 7
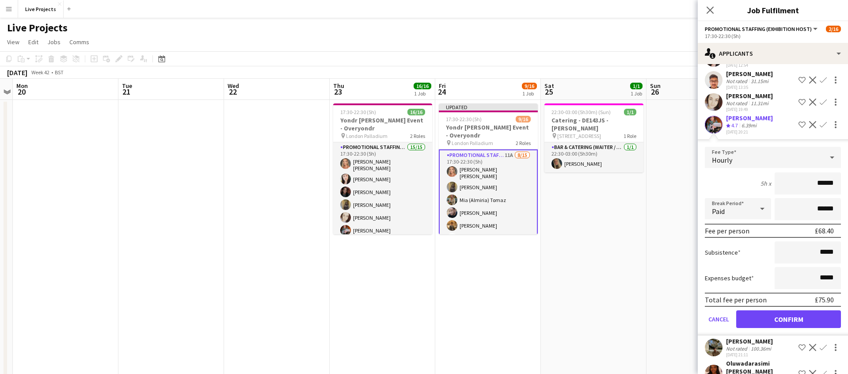
scroll to position [94, 0]
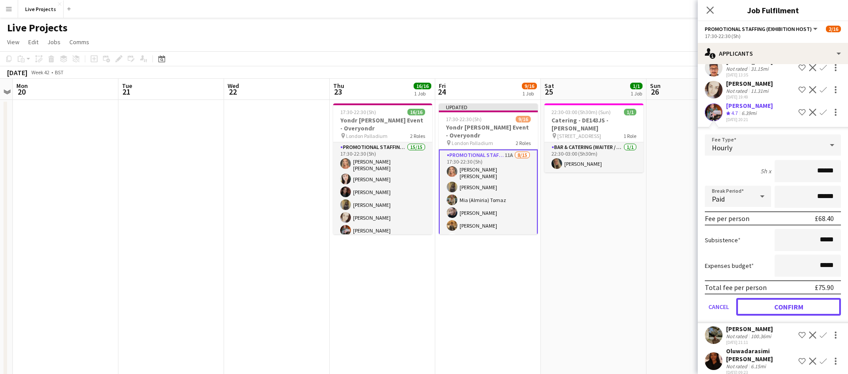
click at [763, 308] on button "Confirm" at bounding box center [788, 307] width 105 height 18
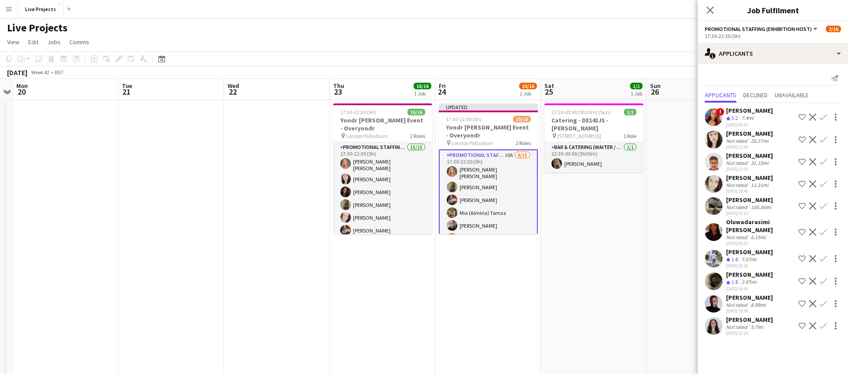
click at [824, 182] on app-icon "Confirm" at bounding box center [823, 183] width 7 height 7
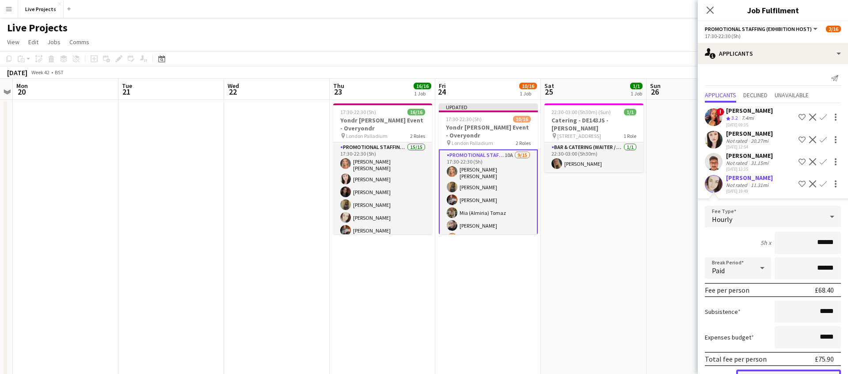
click at [765, 370] on button "Confirm" at bounding box center [788, 378] width 105 height 18
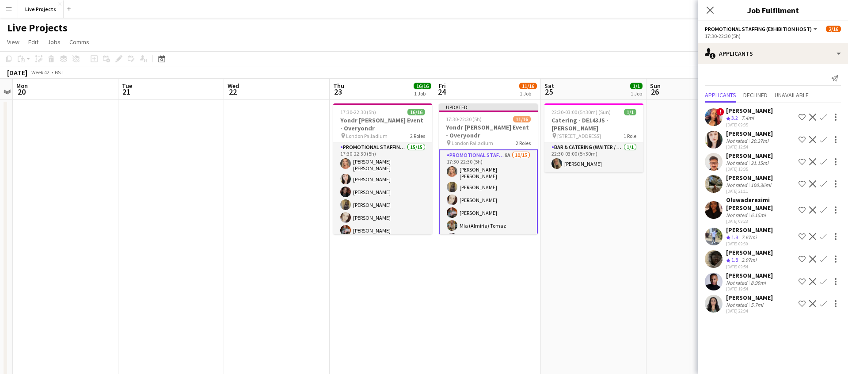
drag, startPoint x: 823, startPoint y: 136, endPoint x: 824, endPoint y: 144, distance: 8.0
click at [823, 137] on app-icon "Confirm" at bounding box center [823, 139] width 7 height 7
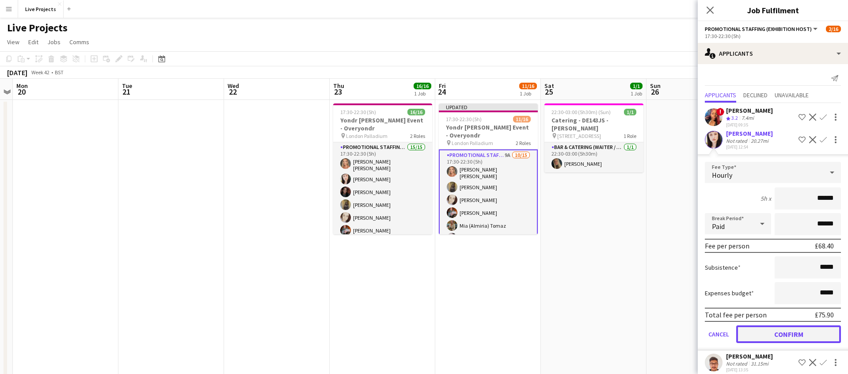
click at [756, 329] on button "Confirm" at bounding box center [788, 334] width 105 height 18
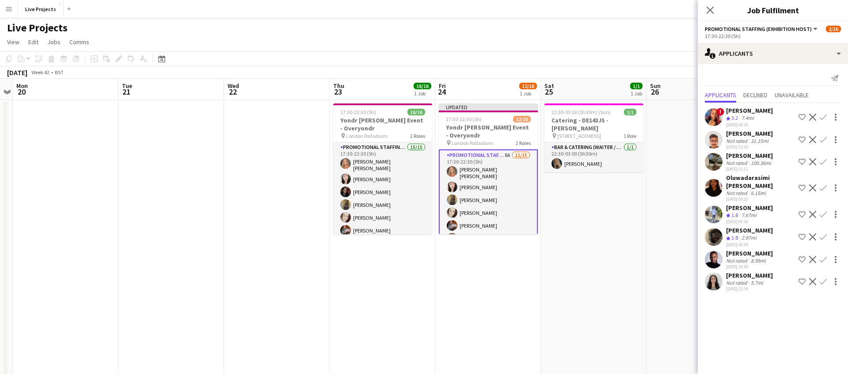
click at [749, 252] on div "Trevor Evbuomwan" at bounding box center [749, 253] width 47 height 8
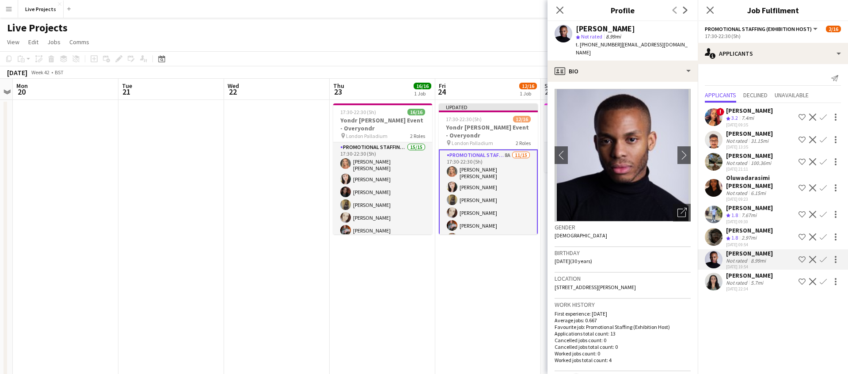
click at [825, 257] on app-icon "Confirm" at bounding box center [823, 259] width 7 height 7
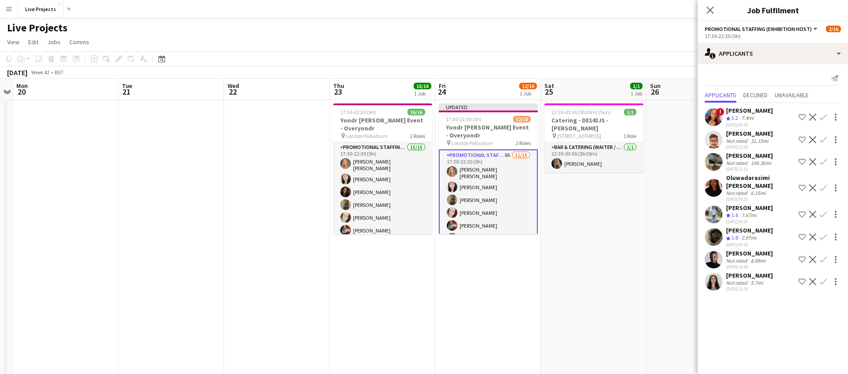
click at [823, 258] on app-icon "Confirm" at bounding box center [823, 259] width 7 height 7
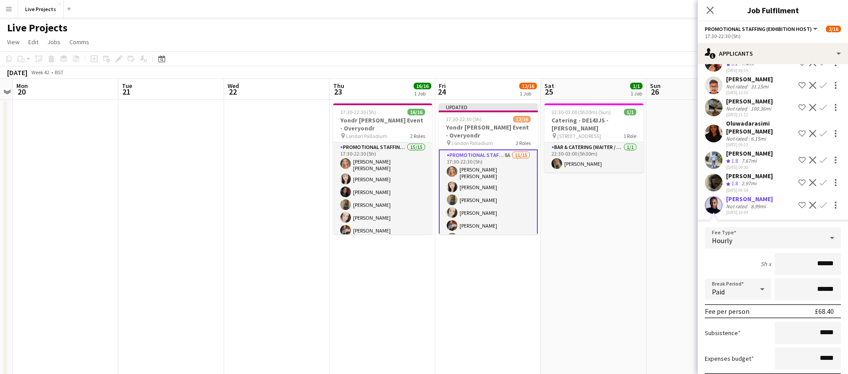
scroll to position [127, 0]
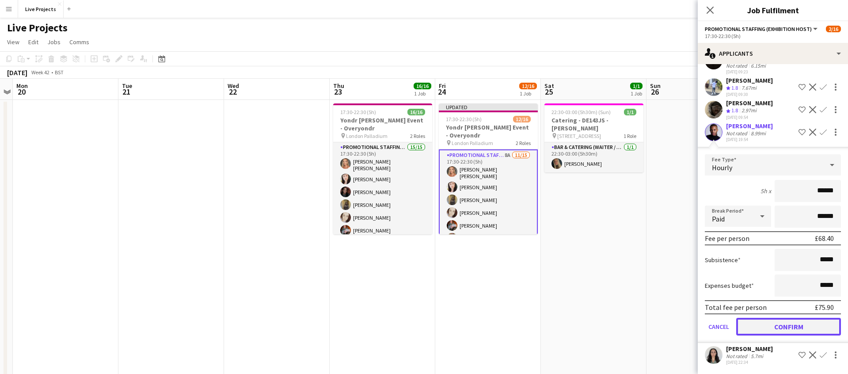
click at [751, 326] on button "Confirm" at bounding box center [788, 327] width 105 height 18
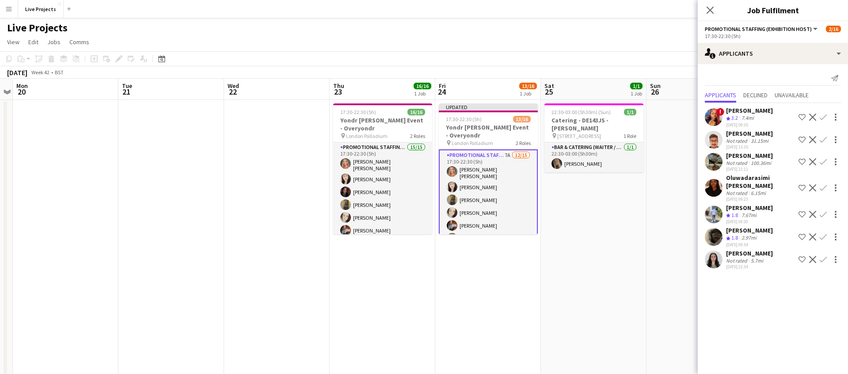
scroll to position [0, 0]
click at [710, 8] on icon "Close pop-in" at bounding box center [709, 10] width 7 height 7
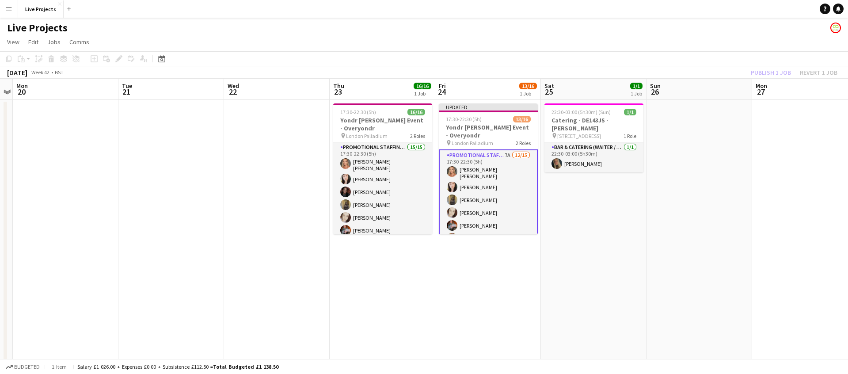
click at [766, 72] on div "Publish 1 job Revert 1 job" at bounding box center [794, 72] width 108 height 11
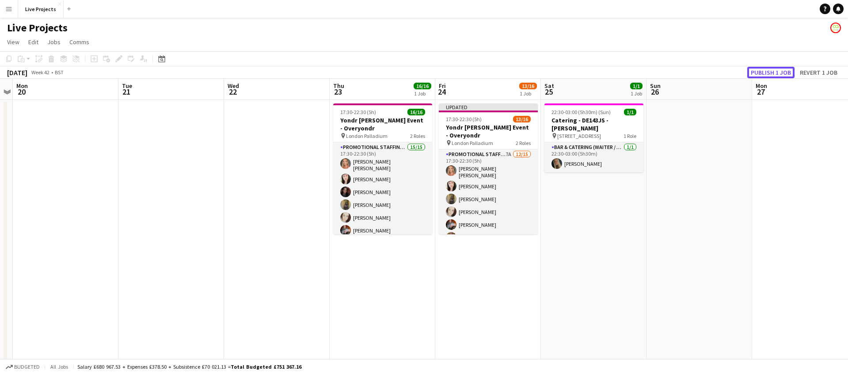
click at [766, 72] on button "Publish 1 job" at bounding box center [770, 72] width 47 height 11
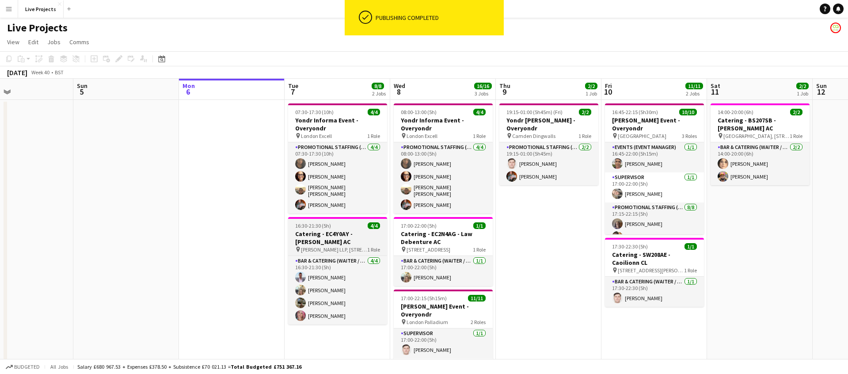
scroll to position [0, 241]
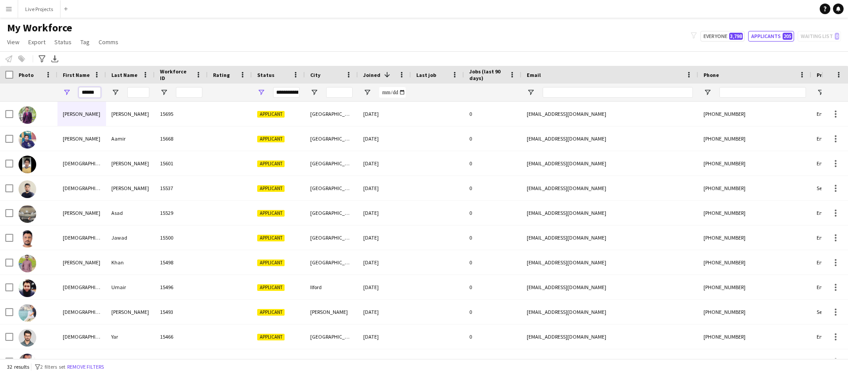
scroll to position [0, 4]
drag, startPoint x: 81, startPoint y: 92, endPoint x: 139, endPoint y: 94, distance: 57.9
click at [139, 94] on div "**********" at bounding box center [479, 93] width 958 height 18
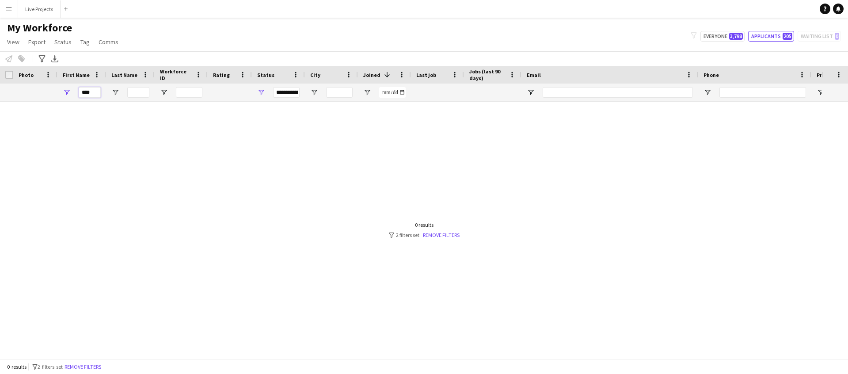
type input "****"
click at [263, 90] on span "Open Filter Menu" at bounding box center [261, 92] width 8 height 8
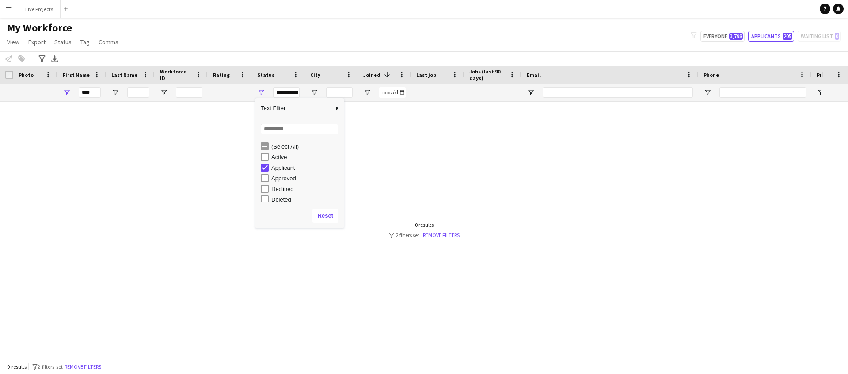
click at [281, 143] on div "(Select All)" at bounding box center [306, 146] width 70 height 7
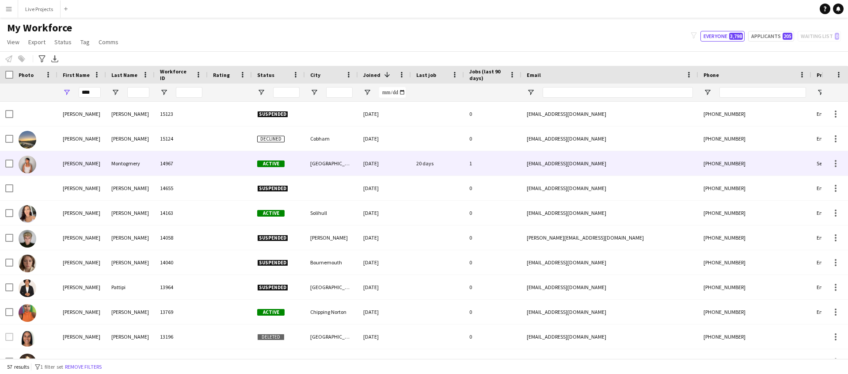
click at [123, 161] on div "Montogmery" at bounding box center [130, 163] width 49 height 24
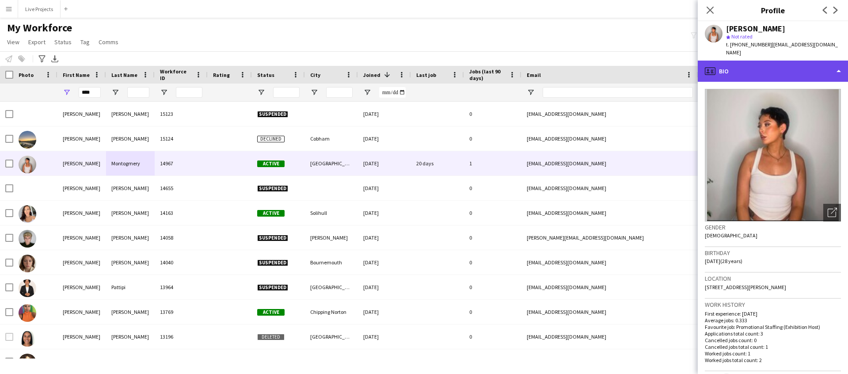
click at [767, 63] on div "profile Bio" at bounding box center [773, 71] width 150 height 21
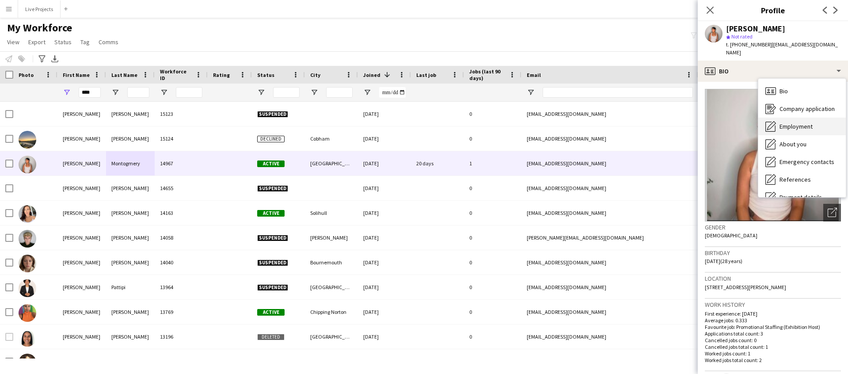
click at [798, 122] on span "Employment" at bounding box center [795, 126] width 33 height 8
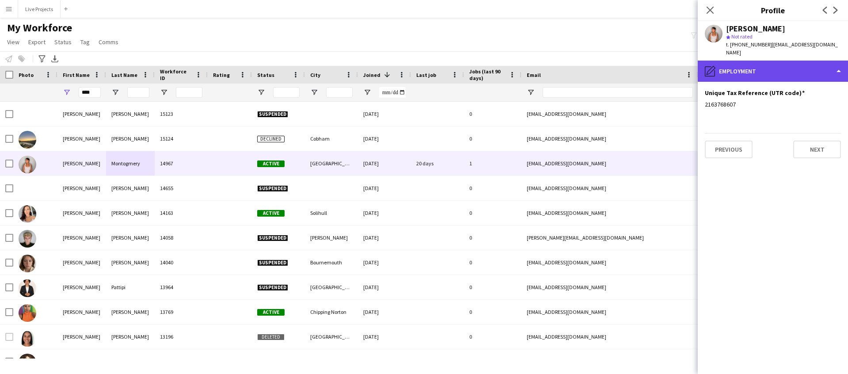
click at [778, 68] on div "pencil4 Employment" at bounding box center [773, 71] width 150 height 21
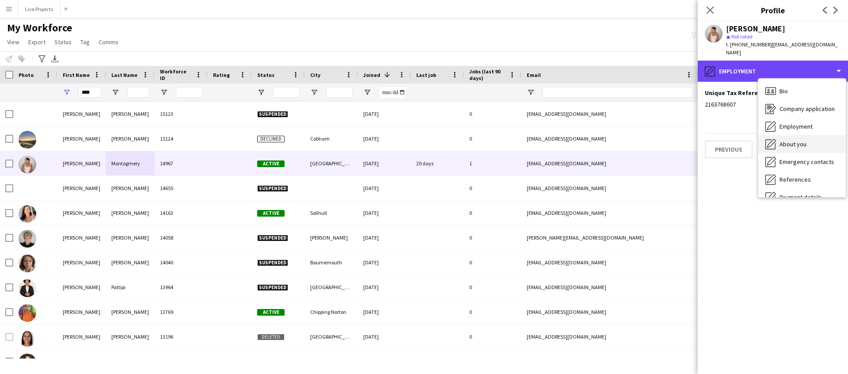
scroll to position [101, 0]
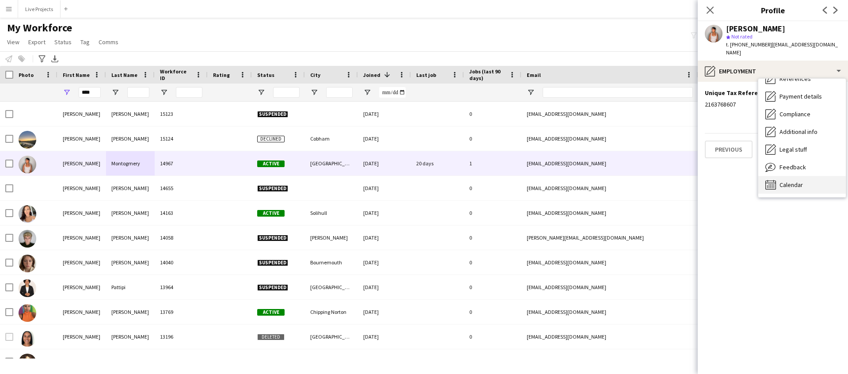
click at [797, 181] on span "Calendar" at bounding box center [790, 185] width 23 height 8
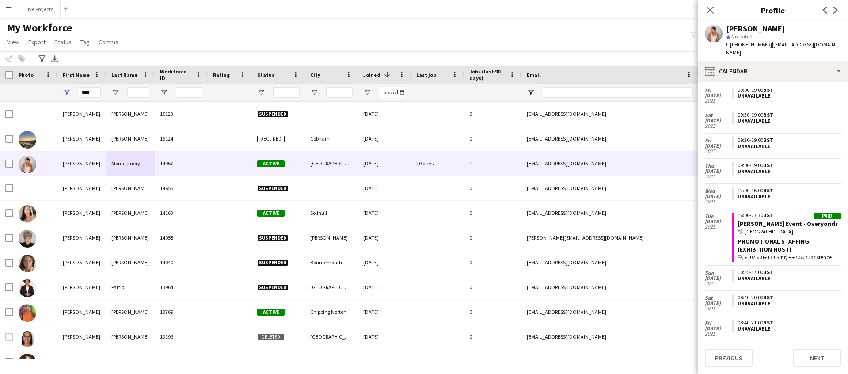
scroll to position [129, 0]
click at [774, 214] on div "16:00-23:30 BST" at bounding box center [788, 216] width 103 height 5
click at [786, 214] on div "16:00-23:30 BST" at bounding box center [788, 216] width 103 height 5
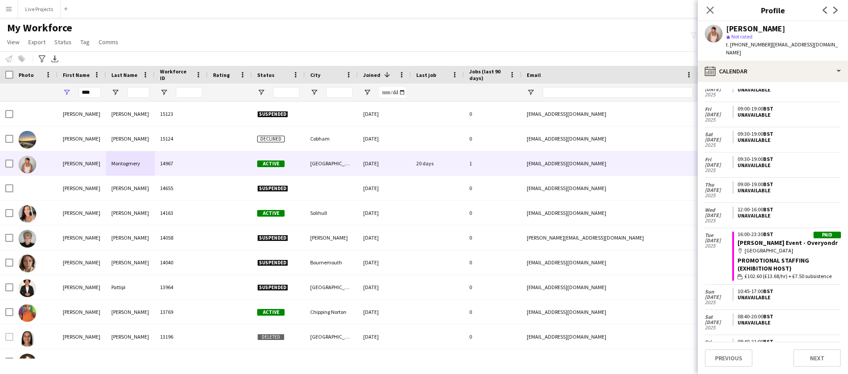
scroll to position [113, 0]
